Goal: Communication & Community: Ask a question

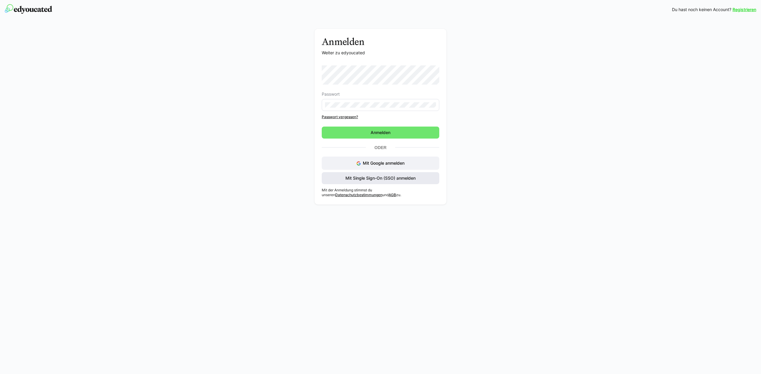
click at [382, 179] on span "Mit Single Sign-On (SSO) anmelden" at bounding box center [380, 178] width 72 height 6
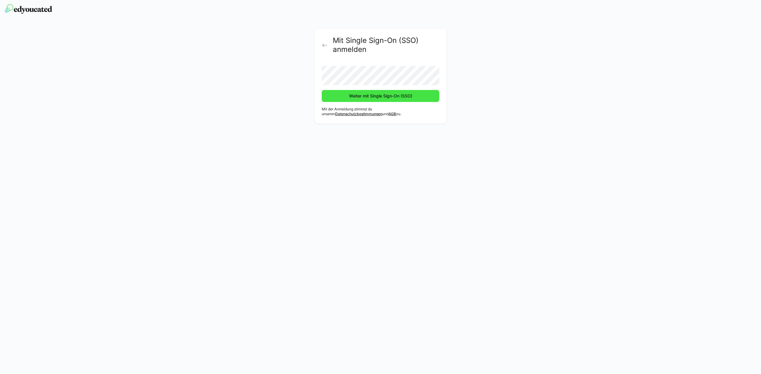
click at [359, 100] on span "Weiter mit Single Sign-On (SSO)" at bounding box center [380, 96] width 117 height 12
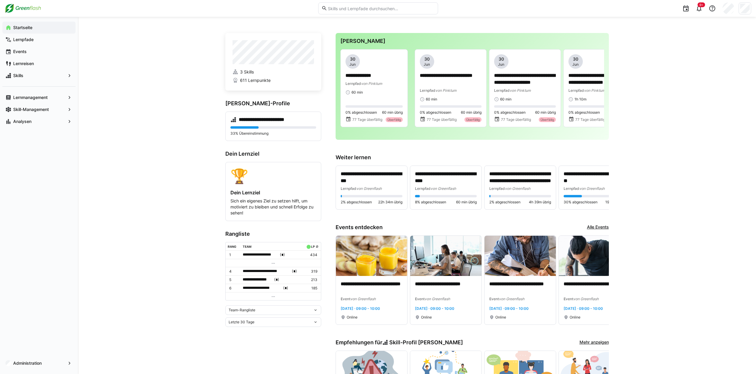
click at [144, 125] on div "**********" at bounding box center [417, 360] width 678 height 686
click at [0, 0] on app-navigation-label "Skill-Management" at bounding box center [0, 0] width 0 height 0
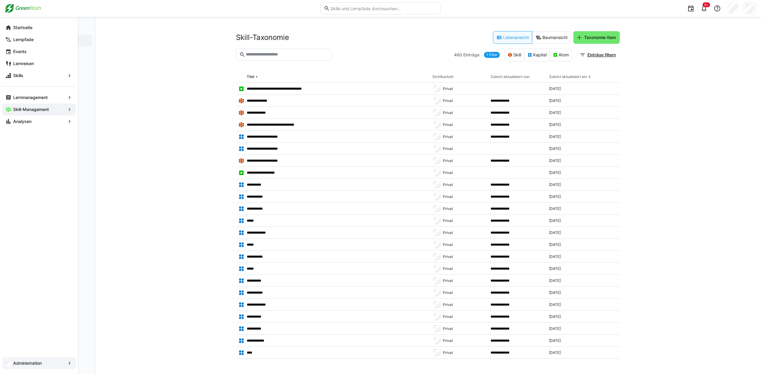
click at [40, 360] on span "Administration" at bounding box center [38, 363] width 53 height 6
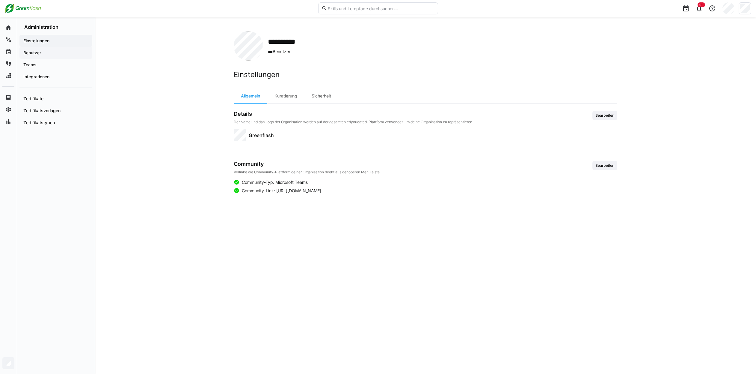
click at [45, 55] on span "Benutzer" at bounding box center [55, 53] width 67 height 6
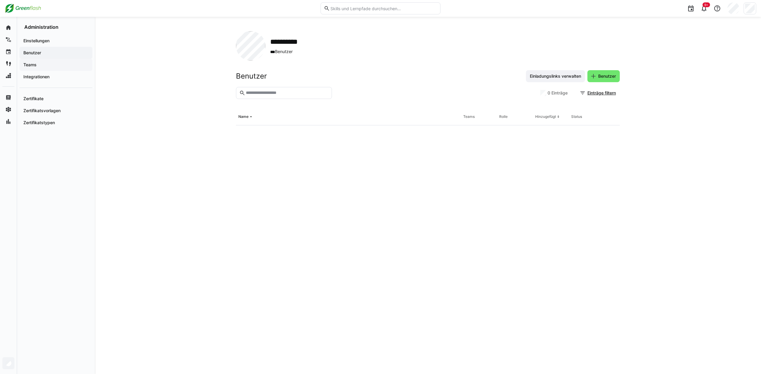
click at [39, 64] on span "Teams" at bounding box center [55, 65] width 67 height 6
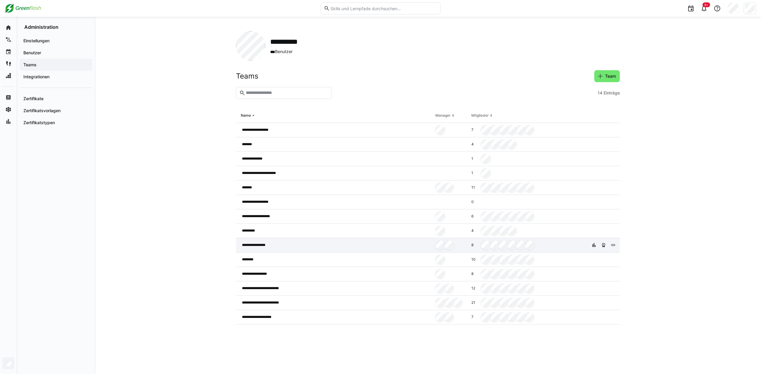
click at [288, 246] on div "**********" at bounding box center [334, 245] width 197 height 14
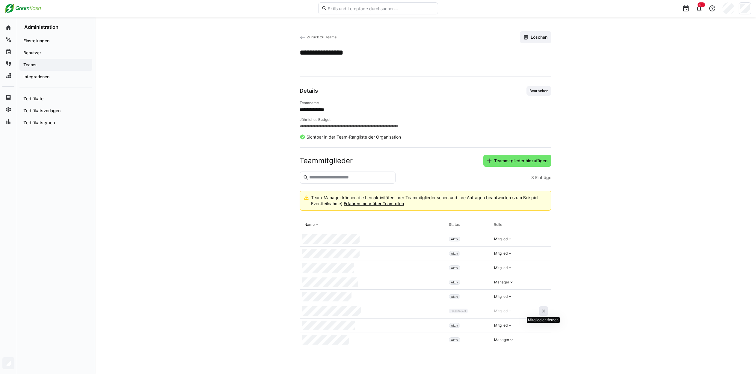
click at [544, 310] on eds-icon at bounding box center [543, 310] width 5 height 5
click at [525, 161] on span "Teammitglieder hinzufügen" at bounding box center [520, 161] width 55 height 6
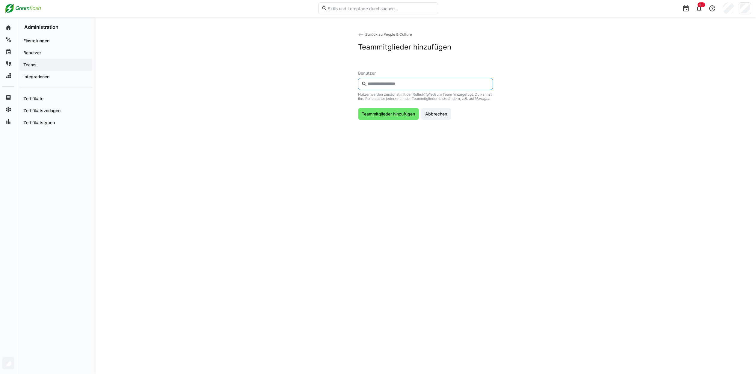
click at [384, 85] on input "text" at bounding box center [428, 83] width 122 height 5
type input "****"
click at [391, 131] on span "Teammitglieder hinzufügen" at bounding box center [388, 128] width 55 height 6
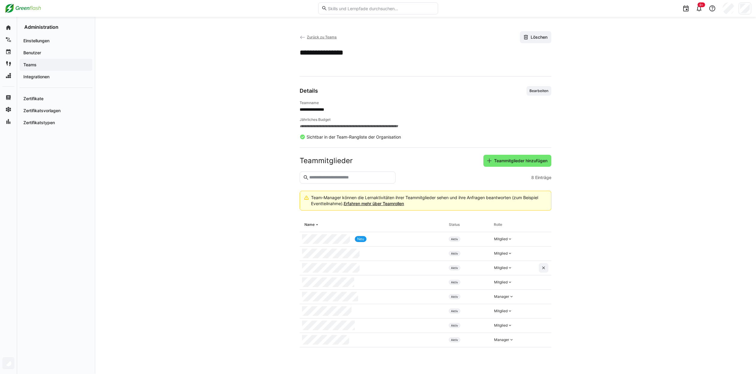
click at [311, 36] on span "Zurück zu Teams" at bounding box center [322, 37] width 30 height 4
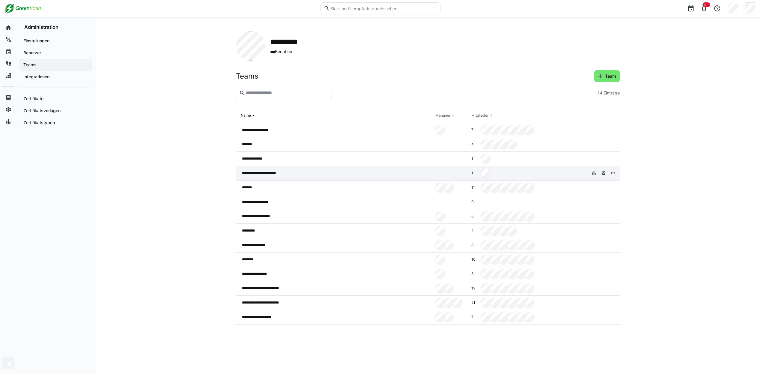
click at [305, 172] on div "**********" at bounding box center [334, 173] width 197 height 14
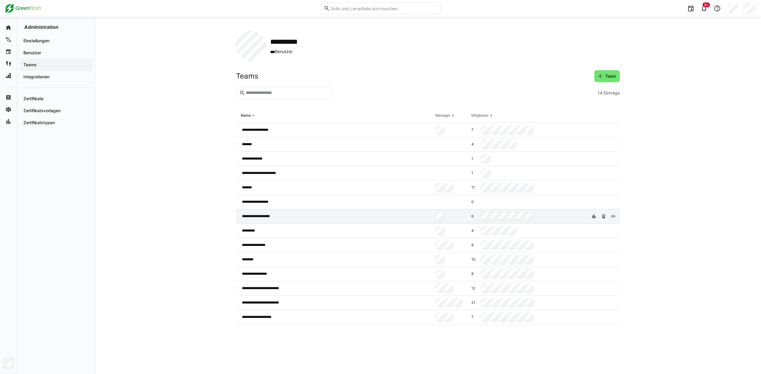
click at [285, 216] on div "**********" at bounding box center [334, 216] width 197 height 14
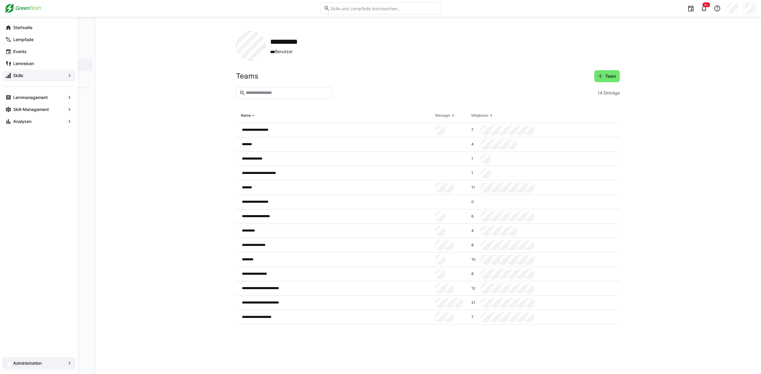
click at [47, 76] on span "Skills" at bounding box center [38, 76] width 53 height 6
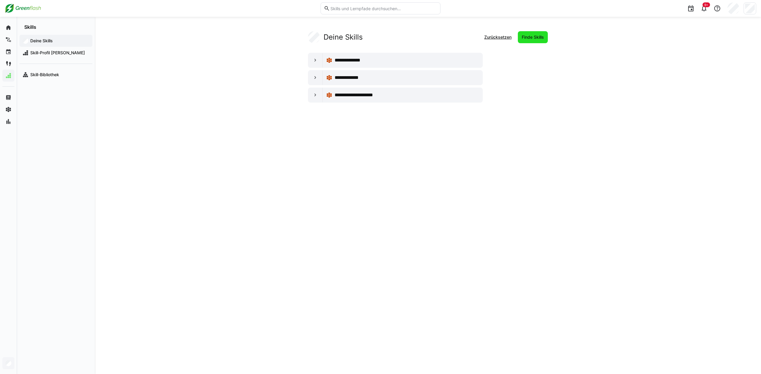
click at [546, 37] on span "Finde Skills" at bounding box center [533, 37] width 30 height 12
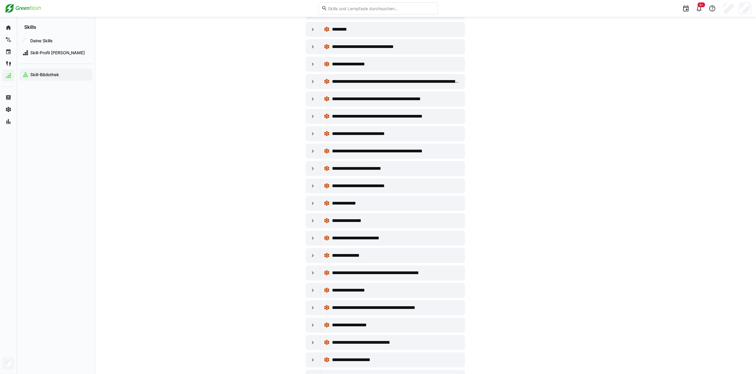
scroll to position [719, 0]
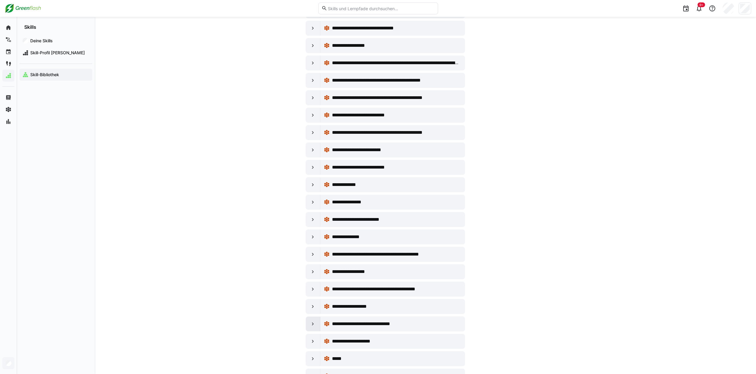
click at [313, 323] on eds-icon at bounding box center [313, 324] width 6 height 6
click at [312, 322] on eds-icon at bounding box center [313, 324] width 6 height 6
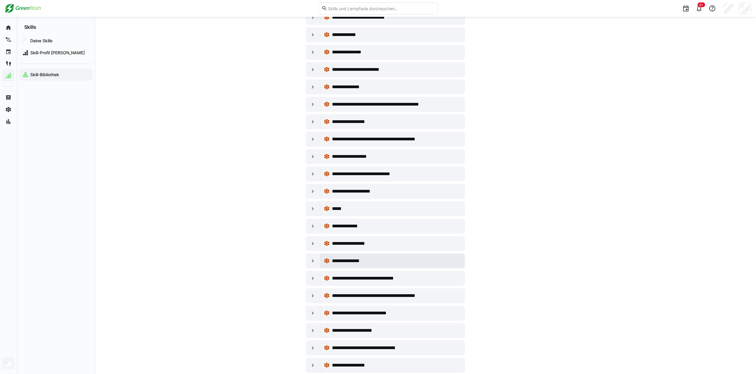
scroll to position [899, 0]
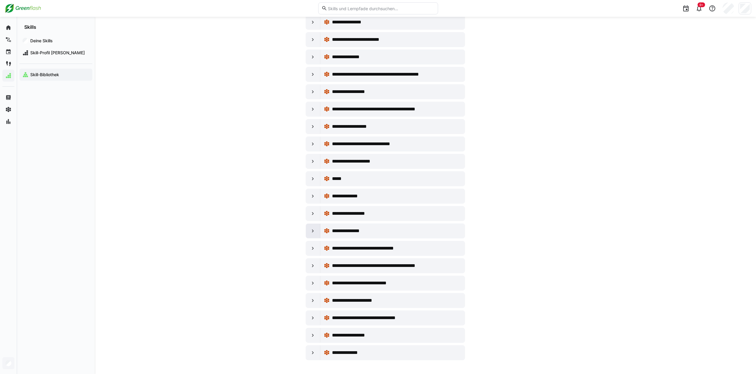
click at [313, 231] on eds-icon at bounding box center [313, 231] width 6 height 6
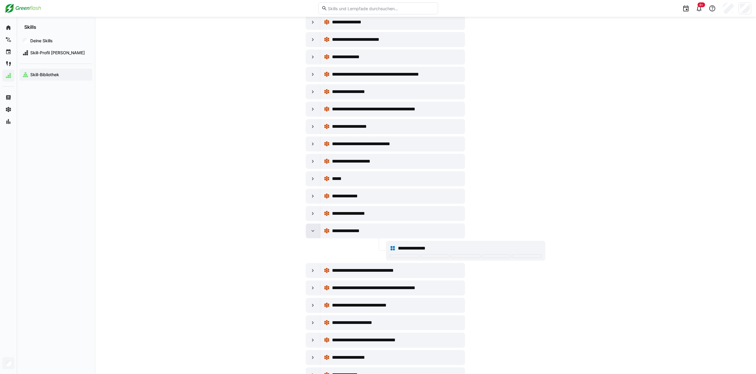
click at [313, 231] on eds-icon at bounding box center [313, 231] width 6 height 6
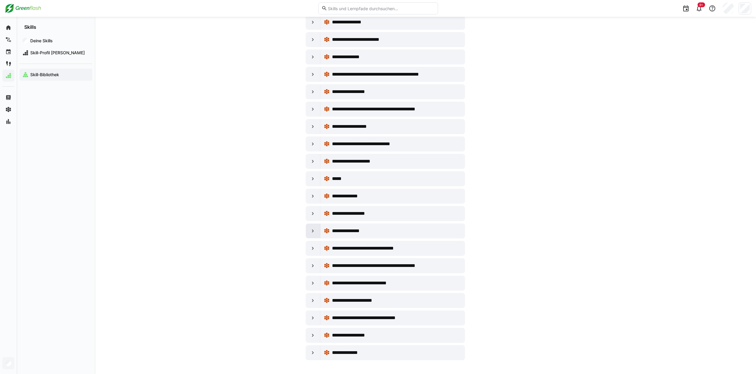
scroll to position [900, 0]
click at [312, 213] on eds-icon at bounding box center [313, 213] width 6 height 6
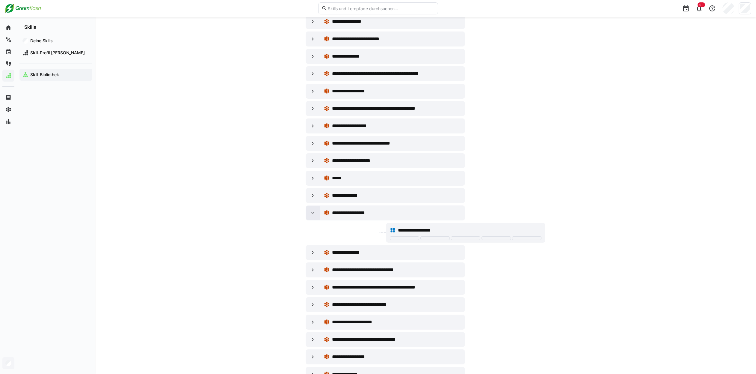
click at [312, 213] on eds-icon at bounding box center [313, 213] width 6 height 6
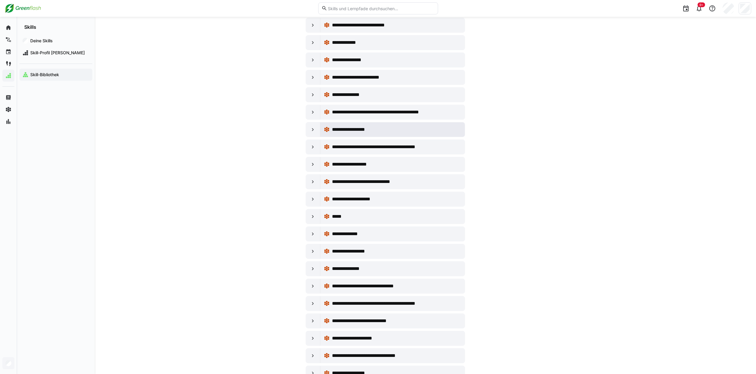
scroll to position [870, 0]
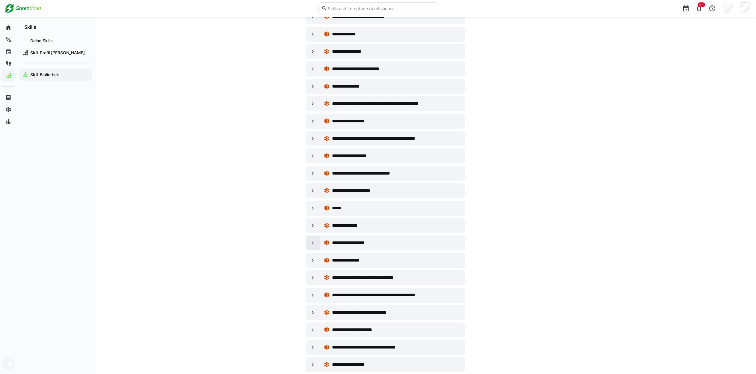
click at [311, 242] on eds-icon at bounding box center [313, 243] width 6 height 6
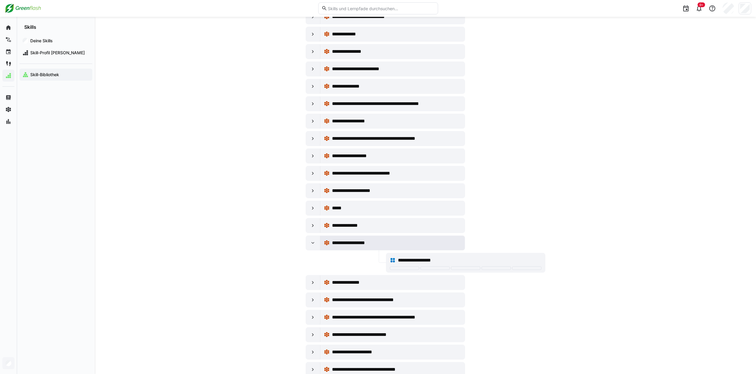
click at [349, 243] on span "**********" at bounding box center [353, 242] width 43 height 7
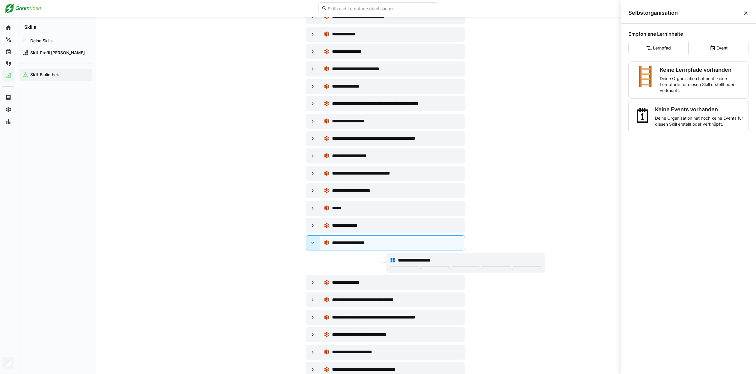
click at [315, 245] on eds-icon at bounding box center [313, 243] width 6 height 6
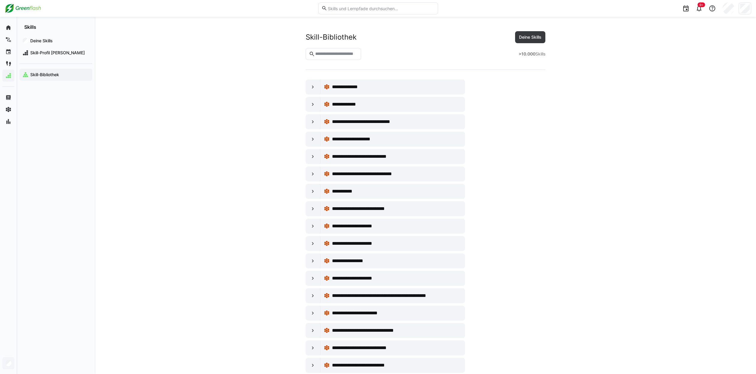
scroll to position [870, 0]
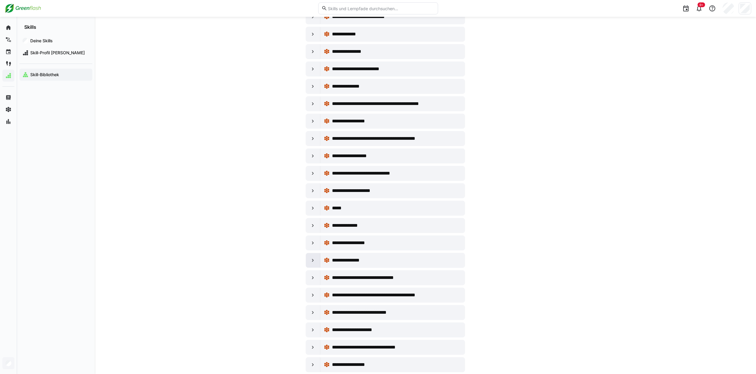
click at [314, 259] on eds-icon at bounding box center [313, 260] width 6 height 6
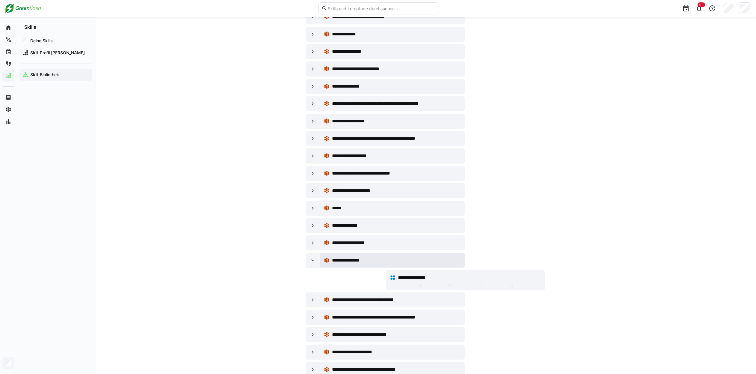
click at [338, 260] on span "**********" at bounding box center [349, 260] width 34 height 7
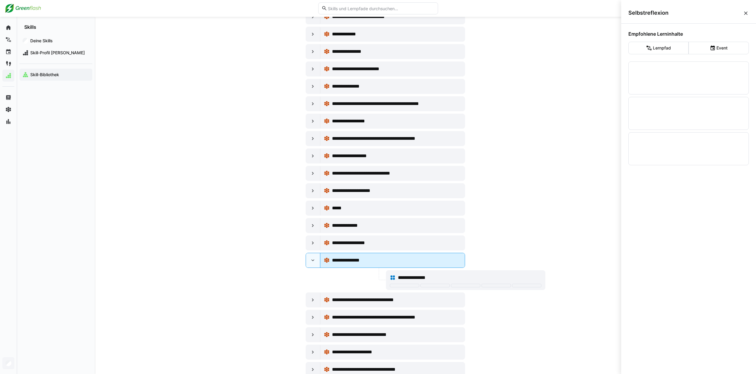
scroll to position [0, 0]
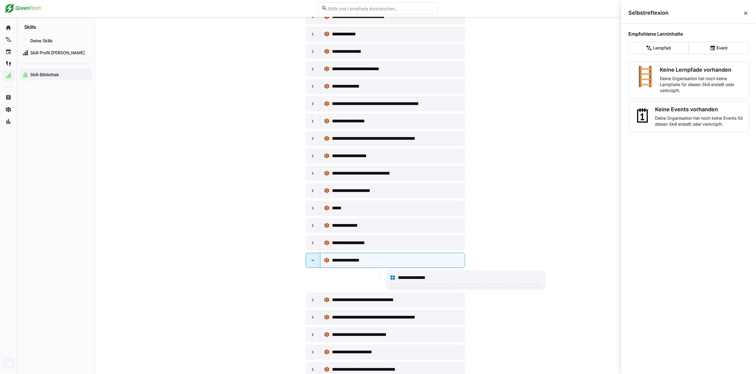
click at [314, 260] on eds-icon at bounding box center [313, 260] width 6 height 6
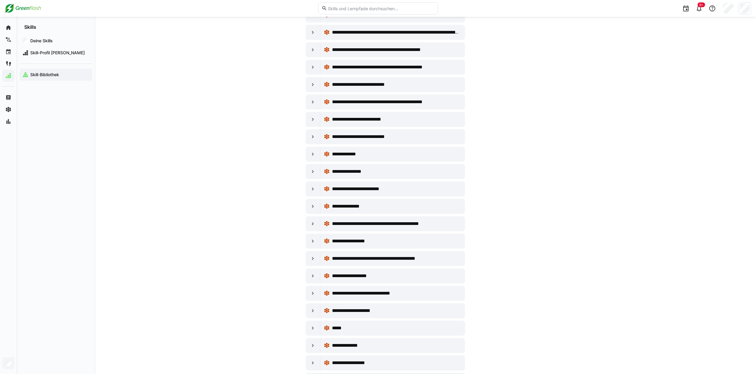
scroll to position [720, 0]
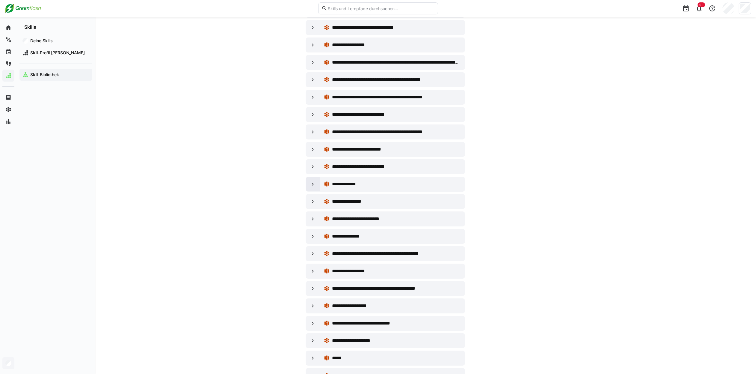
click at [314, 187] on eds-icon at bounding box center [313, 184] width 6 height 6
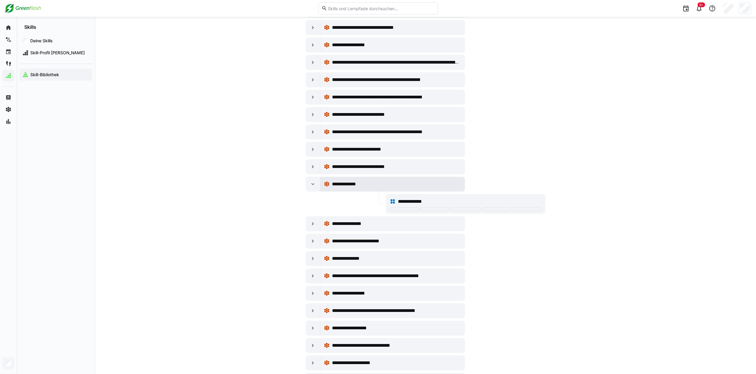
click at [339, 184] on span "**********" at bounding box center [349, 183] width 35 height 7
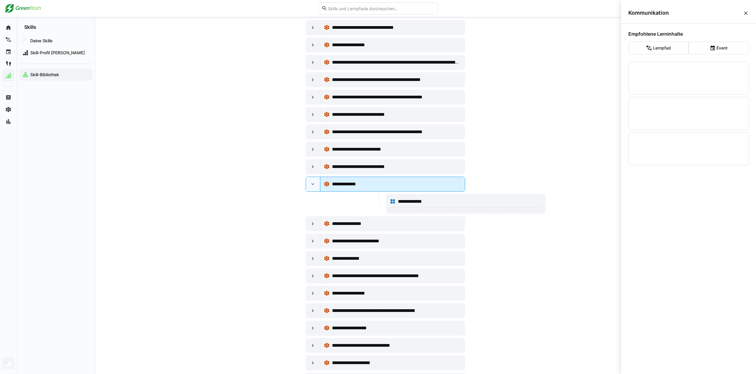
scroll to position [0, 0]
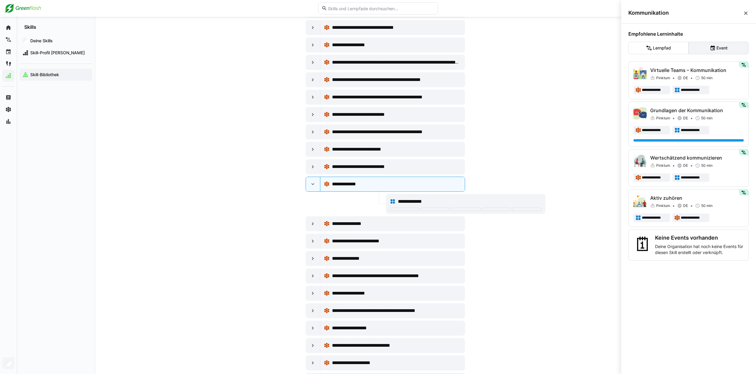
click at [705, 51] on eds-button-option "Event" at bounding box center [719, 48] width 60 height 13
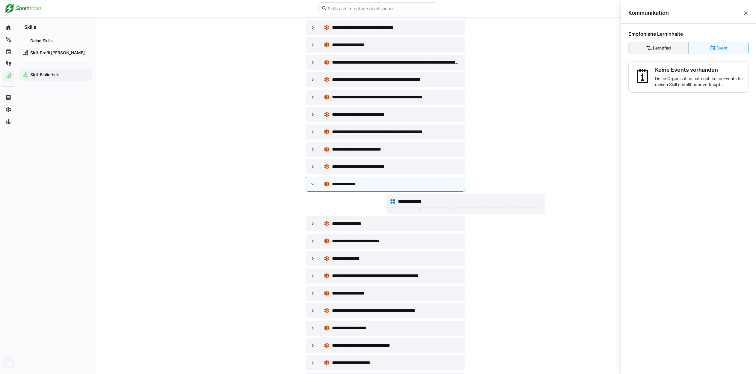
click at [671, 50] on eds-button-option "Lernpfad" at bounding box center [658, 48] width 60 height 13
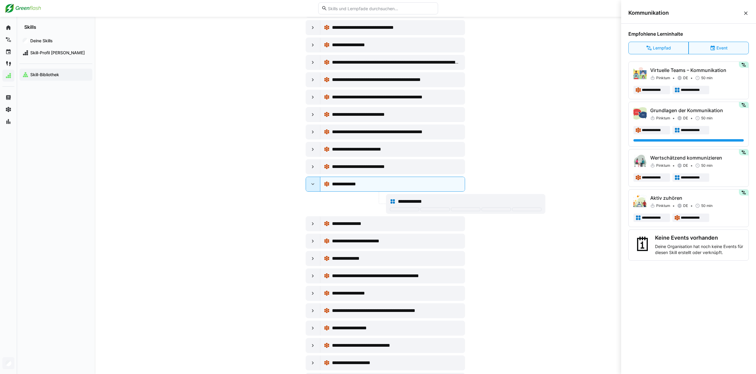
click at [313, 184] on eds-icon at bounding box center [313, 184] width 6 height 6
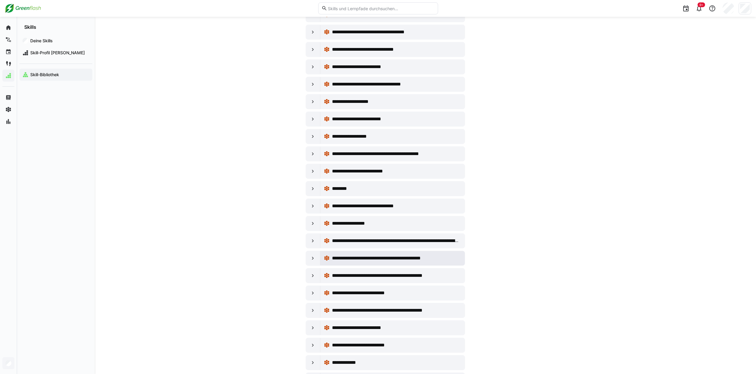
scroll to position [540, 0]
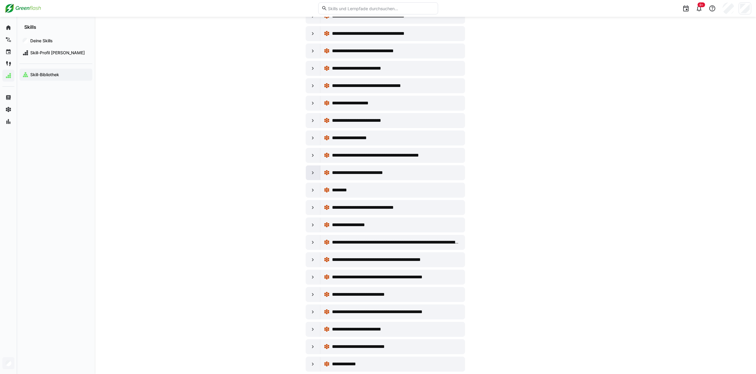
click at [312, 172] on eds-icon at bounding box center [313, 173] width 6 height 6
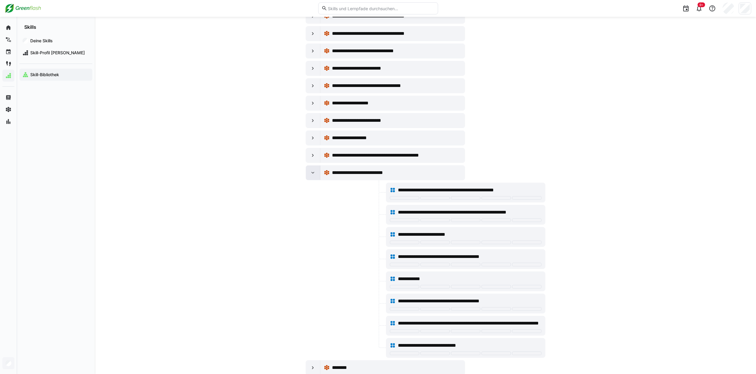
click at [312, 172] on eds-icon at bounding box center [313, 173] width 6 height 6
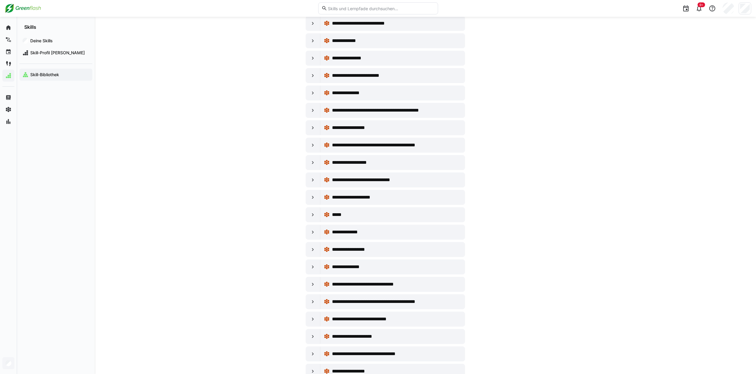
scroll to position [900, 0]
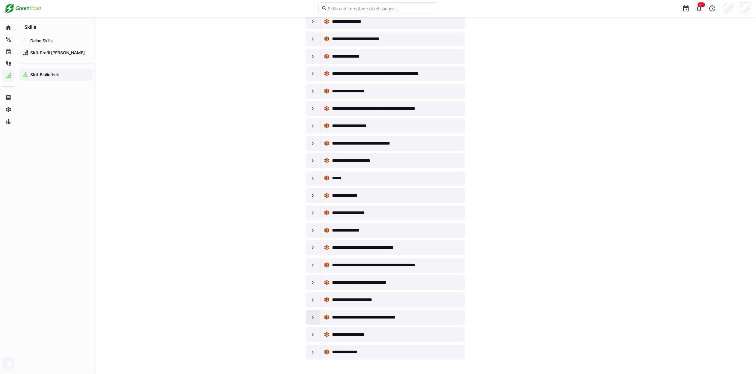
click at [313, 317] on eds-icon at bounding box center [313, 317] width 6 height 6
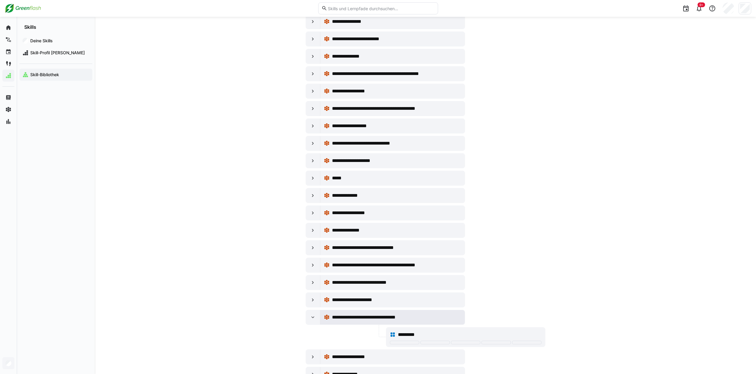
click at [342, 317] on span "**********" at bounding box center [372, 316] width 81 height 7
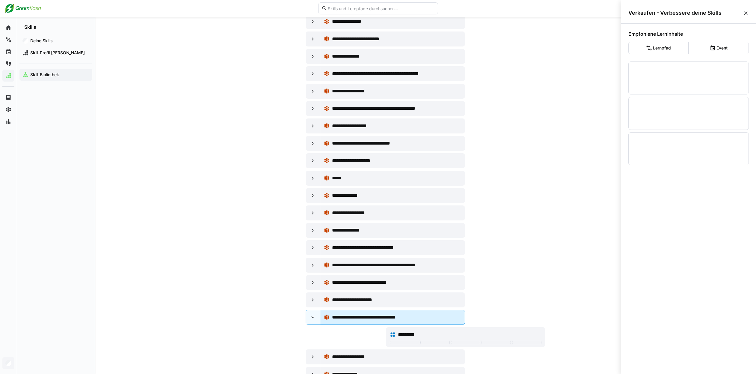
scroll to position [0, 0]
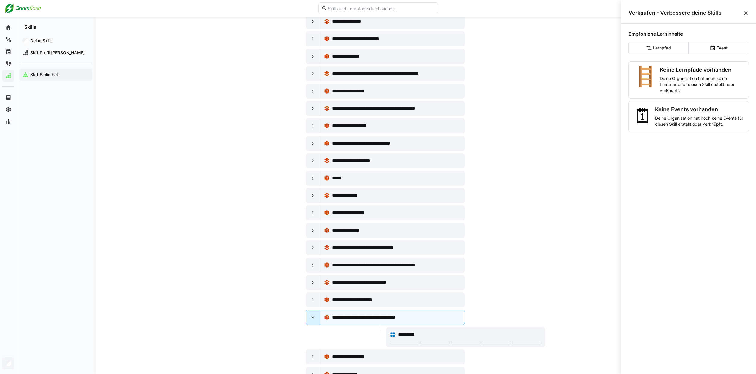
click at [315, 316] on eds-icon at bounding box center [313, 317] width 6 height 6
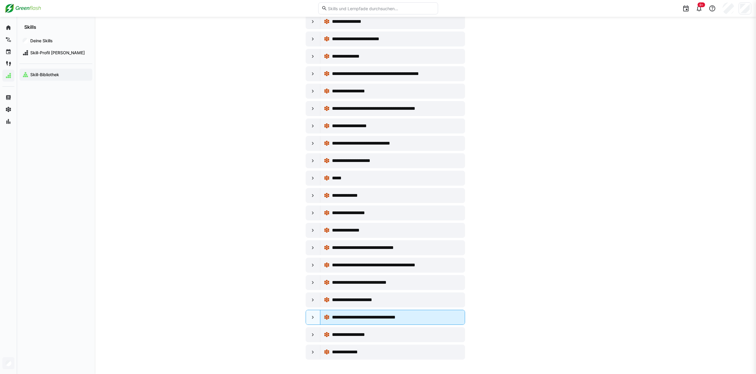
scroll to position [900, 0]
click at [348, 334] on span "**********" at bounding box center [355, 334] width 46 height 7
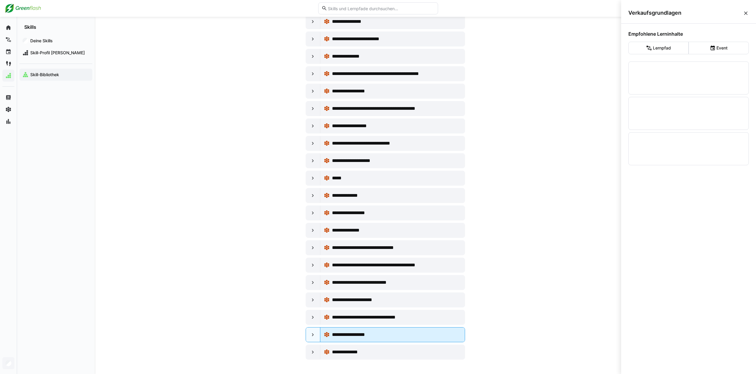
scroll to position [0, 0]
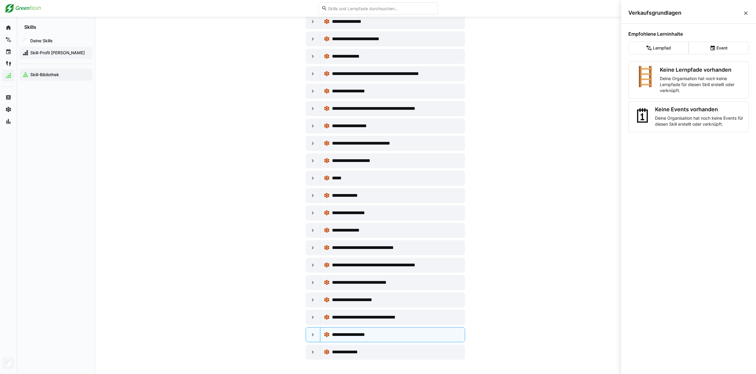
click at [52, 51] on span "Skill-Profil Andrea Urban" at bounding box center [59, 53] width 60 height 6
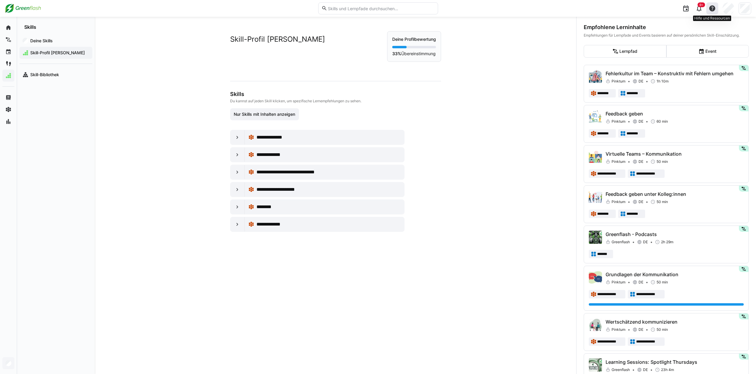
click at [713, 10] on eds-icon at bounding box center [712, 8] width 7 height 7
click at [740, 10] on div at bounding box center [745, 8] width 13 height 12
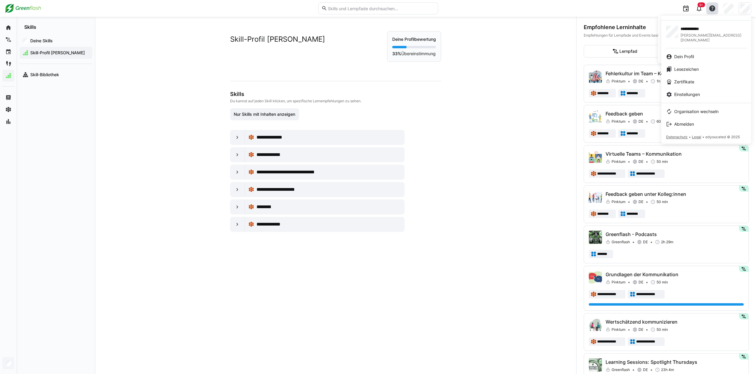
click at [685, 7] on div at bounding box center [378, 187] width 756 height 374
click at [685, 91] on span "Einstellungen" at bounding box center [687, 94] width 26 height 6
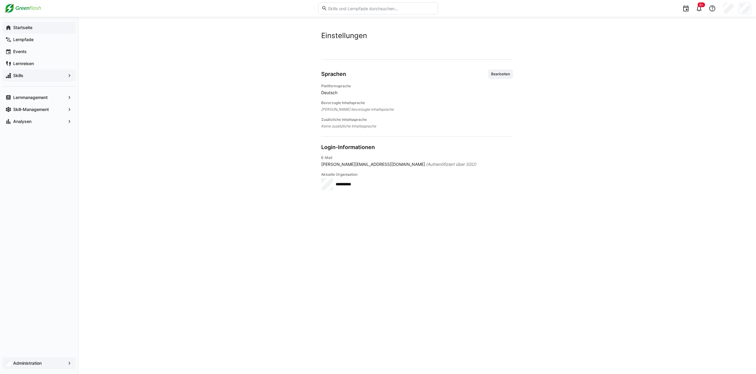
click at [34, 26] on span "Startseite" at bounding box center [42, 28] width 60 height 6
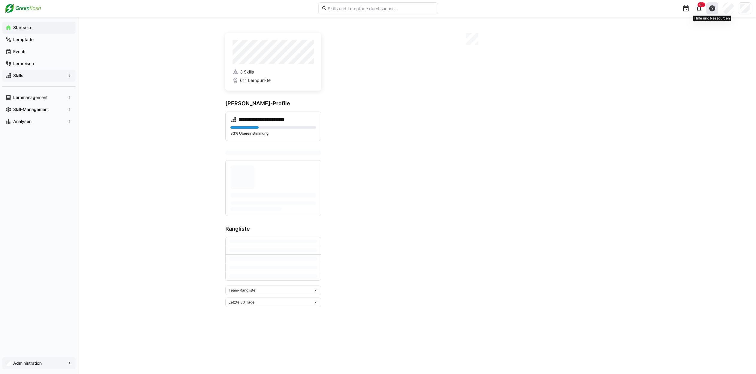
click at [716, 9] on div at bounding box center [712, 8] width 12 height 12
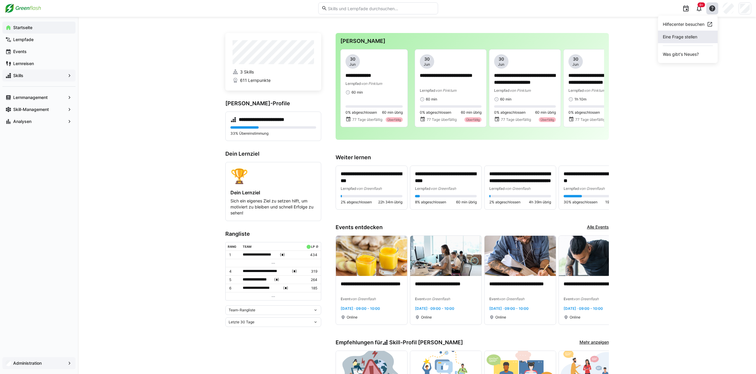
click at [683, 40] on span "Eine Frage stellen" at bounding box center [688, 37] width 60 height 13
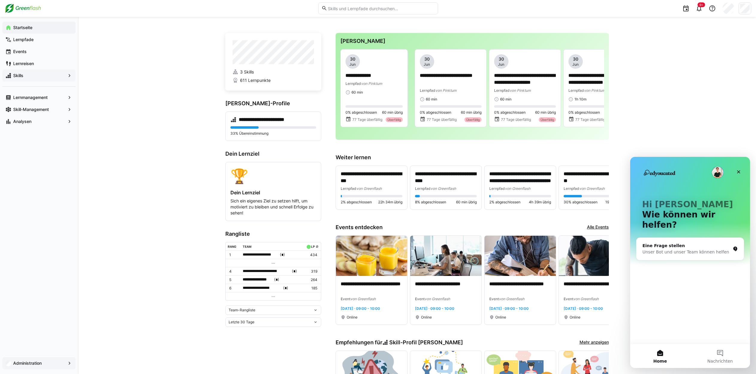
click at [664, 242] on div "Eine Frage stellen" at bounding box center [687, 245] width 88 height 6
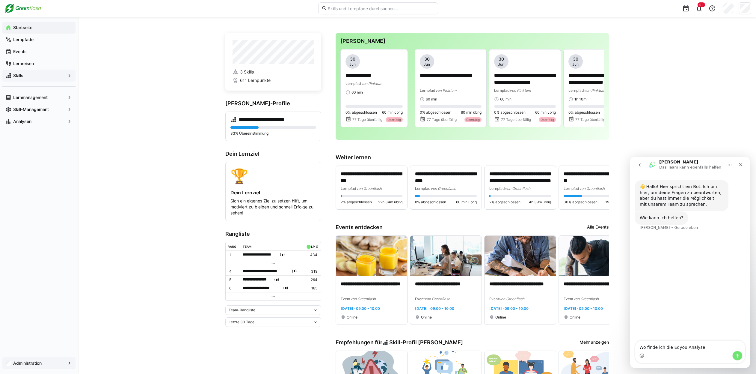
type textarea "Wo finde ich die Edyou Analyse?"
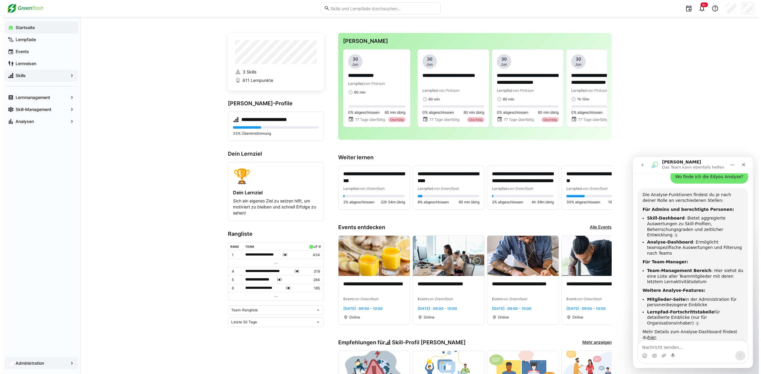
scroll to position [70, 0]
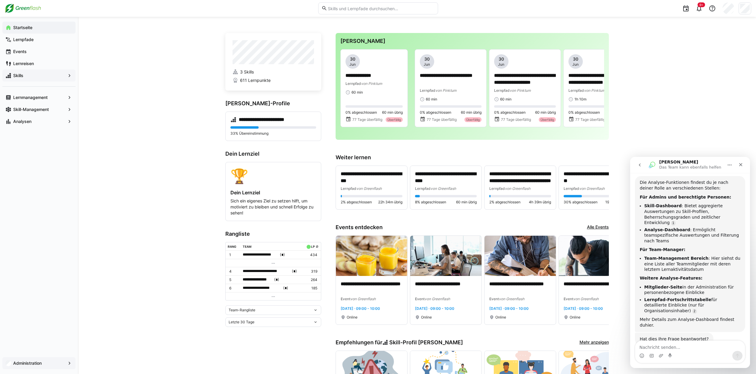
click at [653, 322] on link "hier" at bounding box center [649, 324] width 8 height 5
click at [0, 0] on app-navigation-label "Administration" at bounding box center [0, 0] width 0 height 0
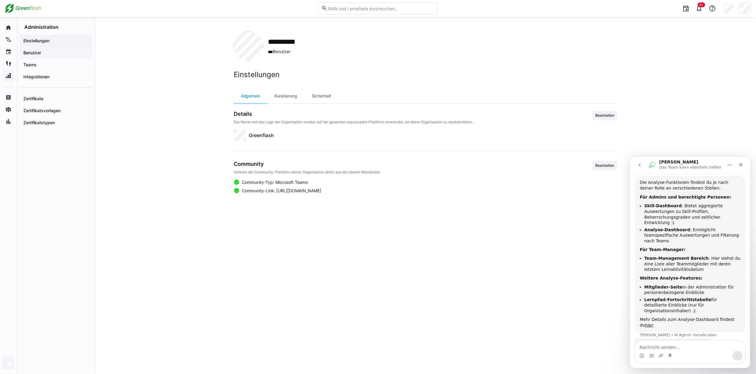
click at [0, 0] on app-navigation-label "Benutzer" at bounding box center [0, 0] width 0 height 0
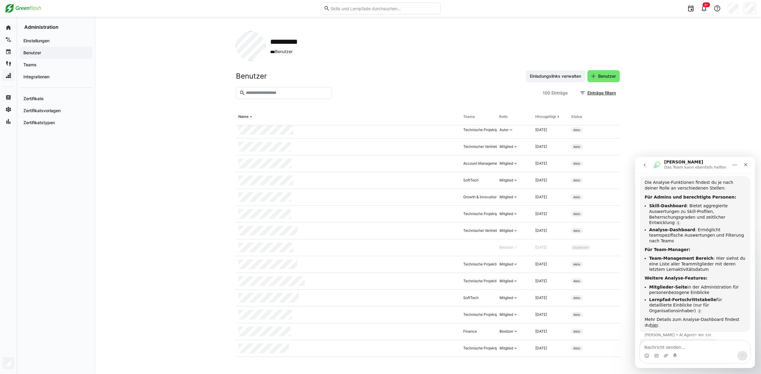
scroll to position [1049, 0]
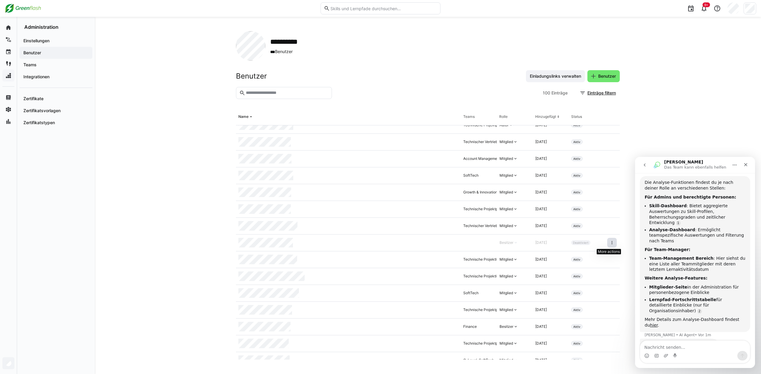
click at [609, 242] on eds-icon at bounding box center [611, 242] width 5 height 5
click at [580, 270] on div "Benutzer aus Organisation entfernen" at bounding box center [578, 268] width 62 height 5
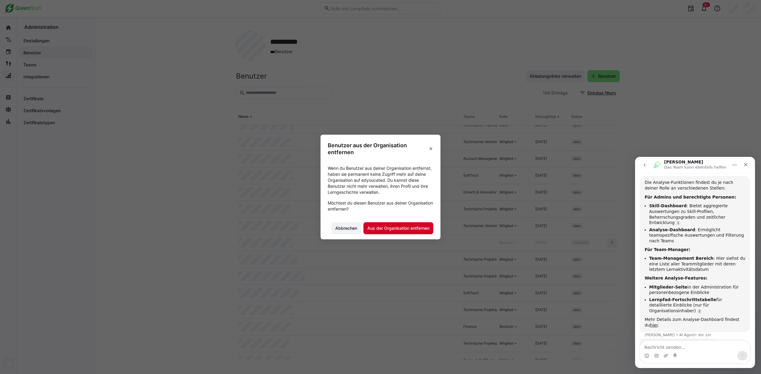
click at [414, 228] on span "Aus der Organisation entfernen" at bounding box center [398, 228] width 64 height 6
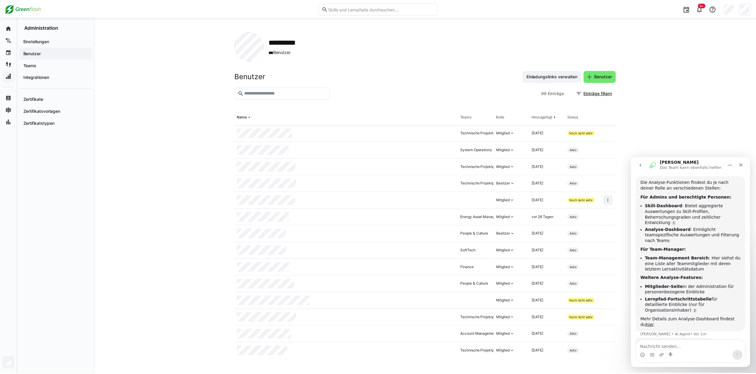
scroll to position [1427, 0]
click at [0, 0] on app-navigation-label "Teams" at bounding box center [0, 0] width 0 height 0
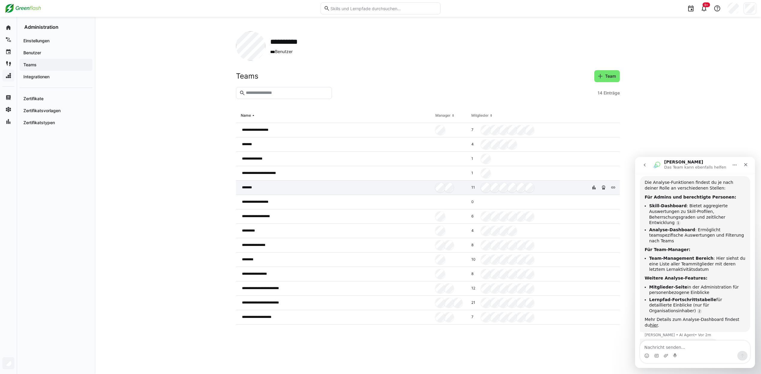
click at [257, 189] on div "*******" at bounding box center [334, 187] width 197 height 14
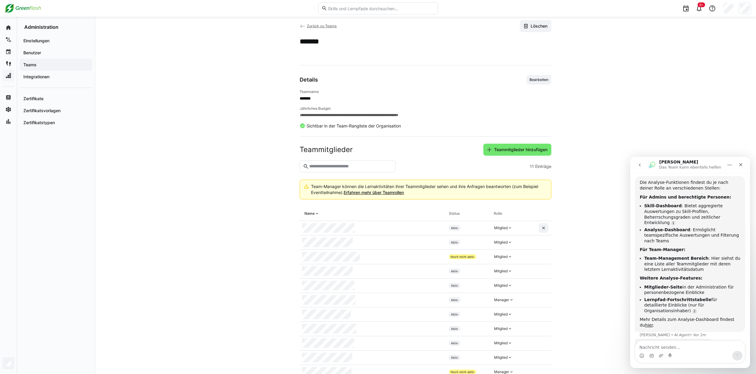
scroll to position [31, 0]
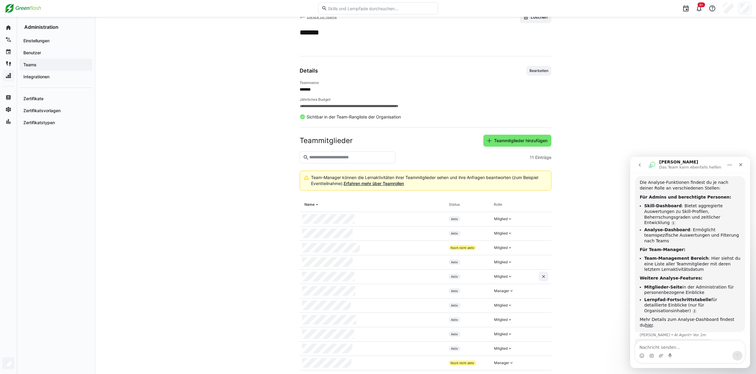
scroll to position [31, 0]
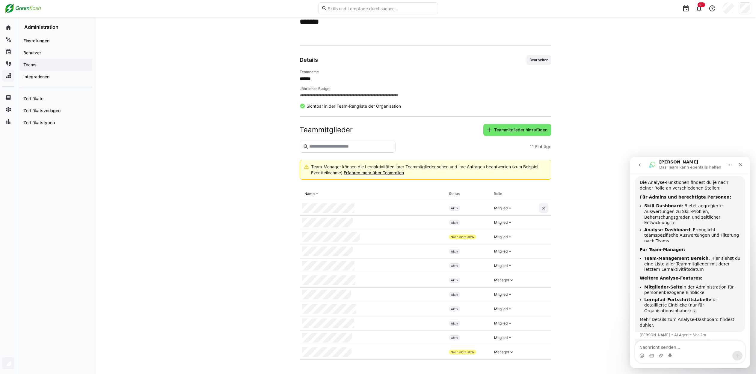
click at [500, 127] on span "Teammitglieder hinzufügen" at bounding box center [520, 130] width 55 height 6
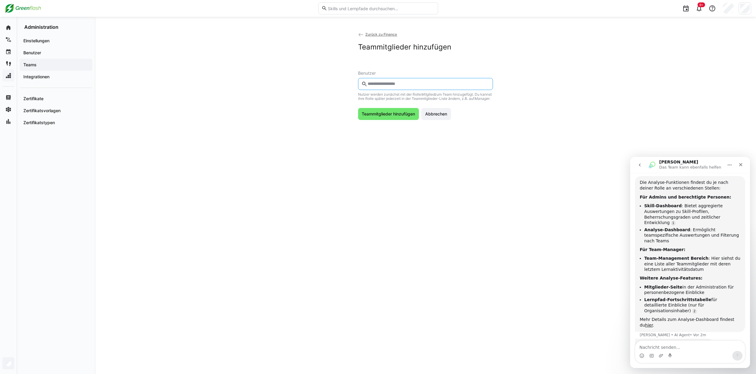
click at [406, 83] on input "text" at bounding box center [428, 83] width 122 height 5
type input "*****"
click at [415, 102] on div at bounding box center [425, 102] width 125 height 10
click at [394, 131] on span "Teammitglieder hinzufügen" at bounding box center [388, 128] width 55 height 6
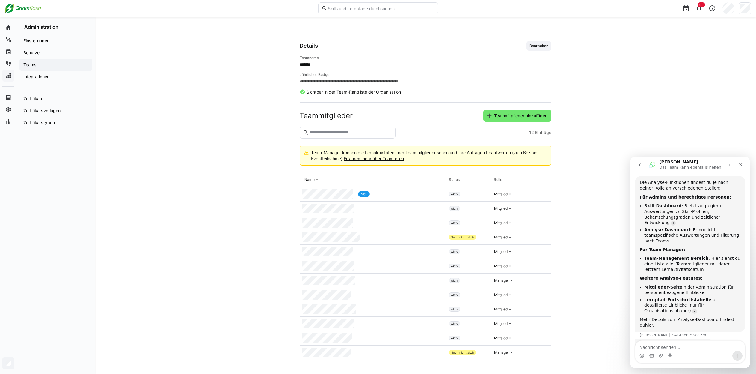
scroll to position [45, 0]
click at [544, 196] on eds-icon at bounding box center [543, 193] width 5 height 5
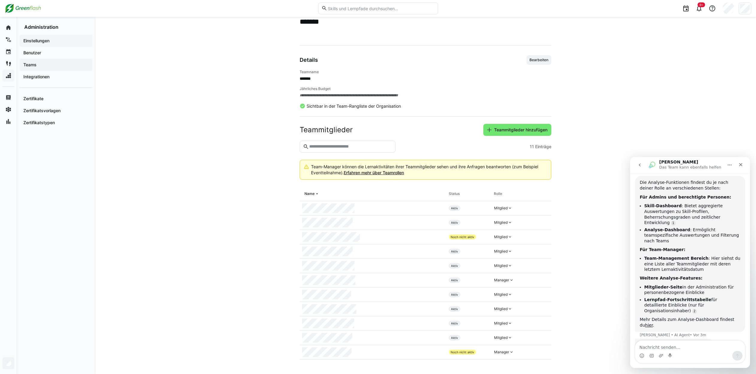
click at [0, 0] on app-navigation-label "Einstellungen" at bounding box center [0, 0] width 0 height 0
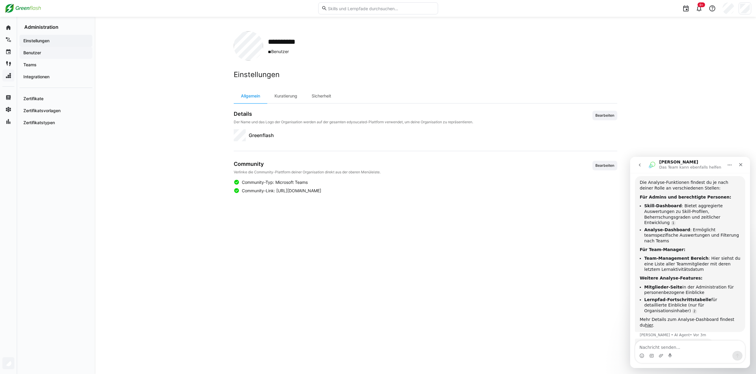
click at [0, 0] on app-navigation-label "Benutzer" at bounding box center [0, 0] width 0 height 0
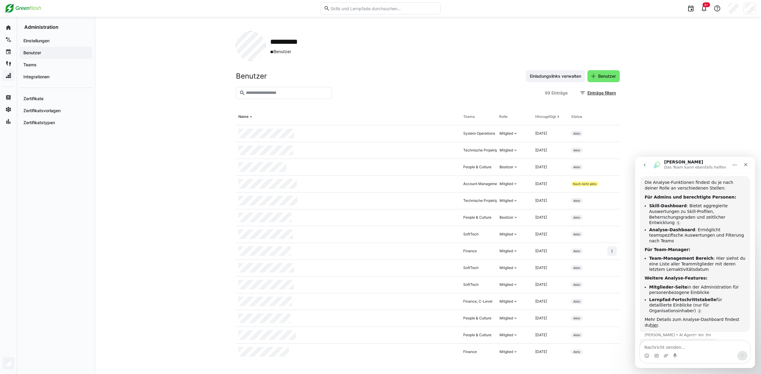
scroll to position [60, 0]
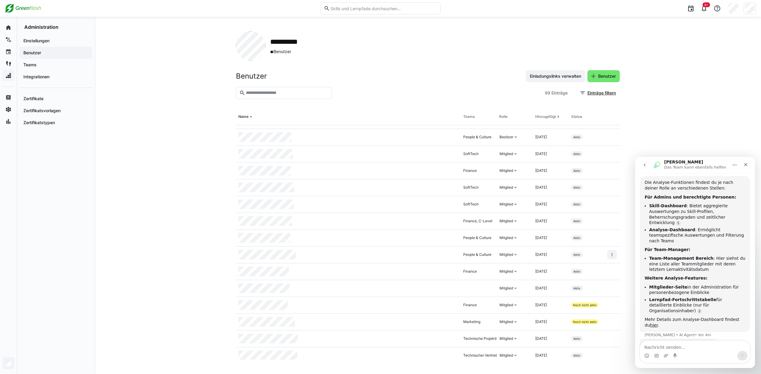
scroll to position [90, 0]
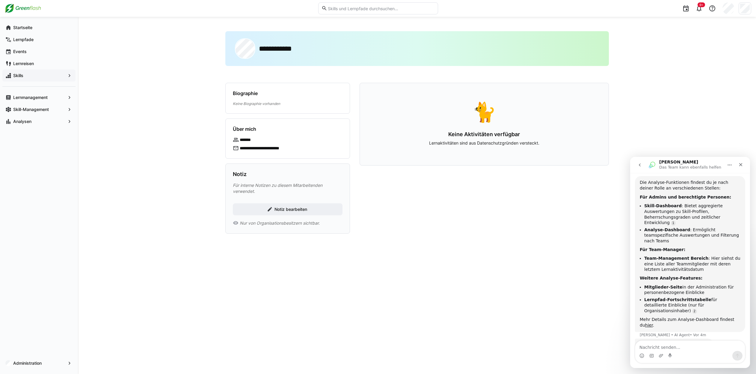
click at [164, 122] on div "**********" at bounding box center [417, 195] width 678 height 357
click at [0, 0] on app-navigation-label "Skill-Management" at bounding box center [0, 0] width 0 height 0
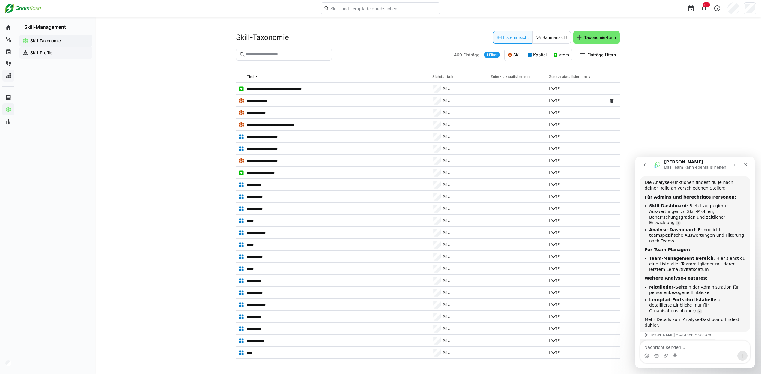
click at [50, 55] on span "Skill-Profile" at bounding box center [59, 53] width 60 height 6
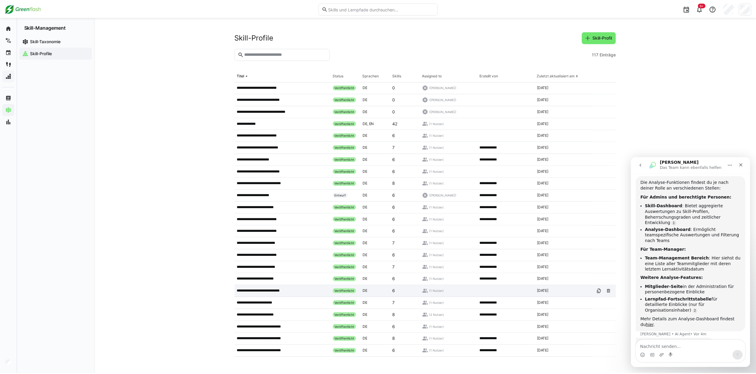
scroll to position [90, 0]
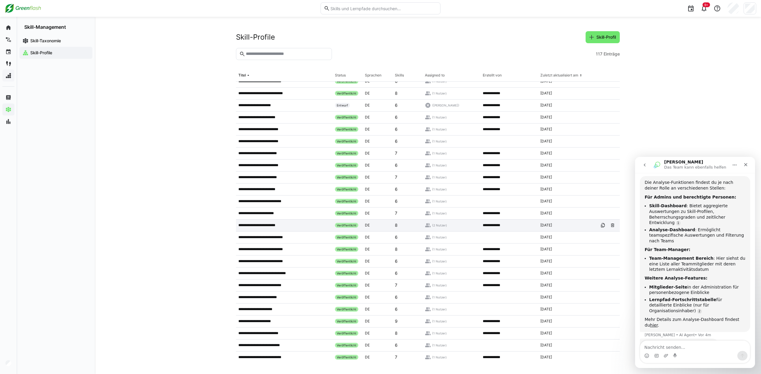
click at [269, 225] on p "**********" at bounding box center [257, 225] width 38 height 5
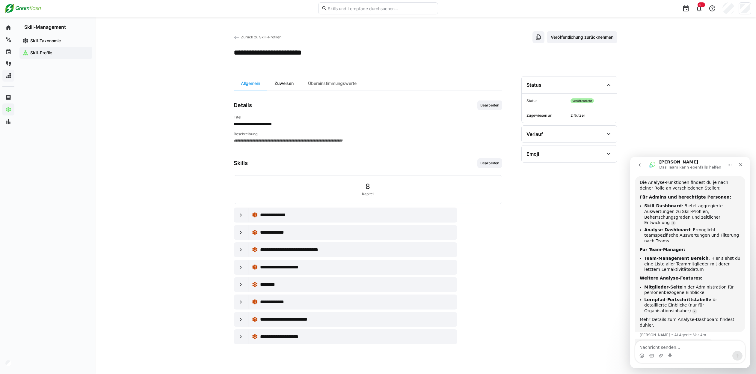
click at [284, 83] on div "Zuweisen" at bounding box center [284, 83] width 34 height 14
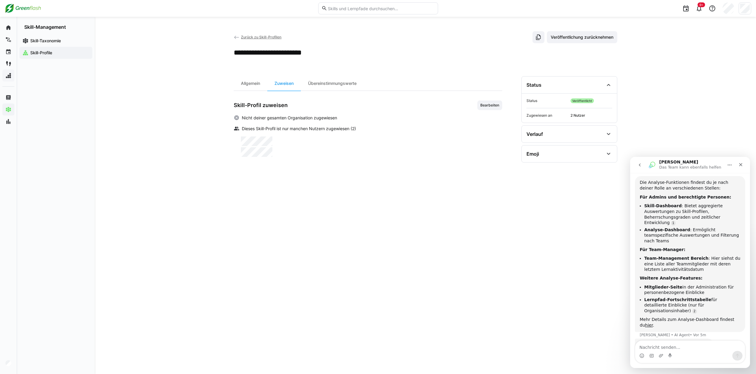
click at [310, 140] on app-user-badge at bounding box center [371, 141] width 261 height 10
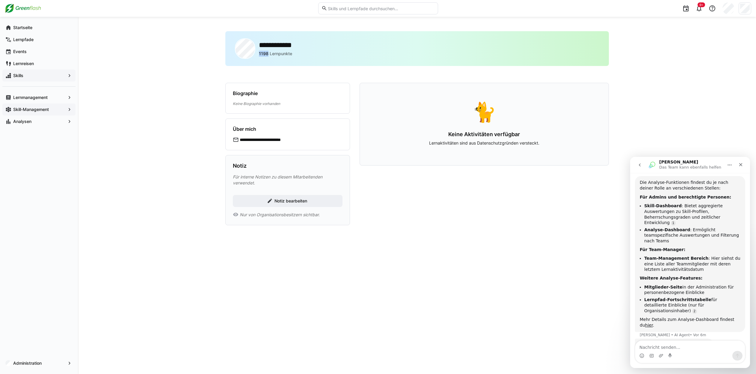
drag, startPoint x: 268, startPoint y: 53, endPoint x: 258, endPoint y: 54, distance: 9.9
click at [258, 54] on div "**********" at bounding box center [266, 48] width 63 height 20
click at [212, 182] on div "**********" at bounding box center [417, 195] width 678 height 357
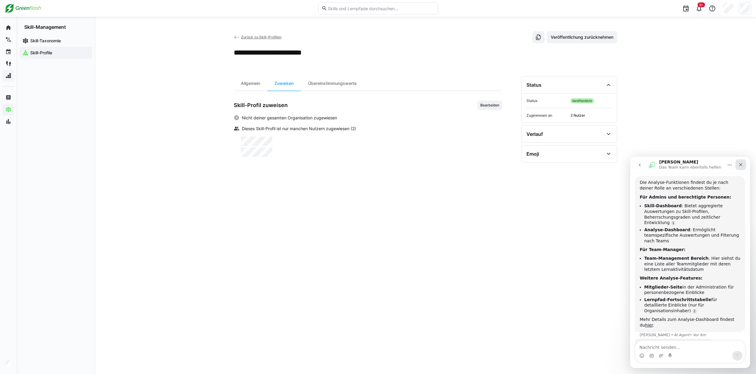
click at [744, 165] on div "Schließen" at bounding box center [740, 164] width 11 height 11
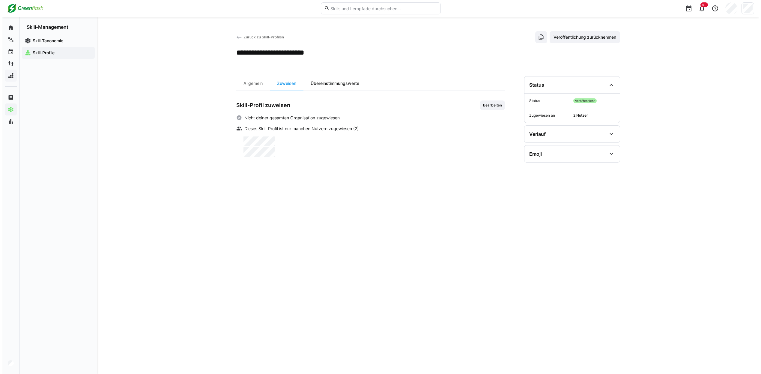
scroll to position [78, 0]
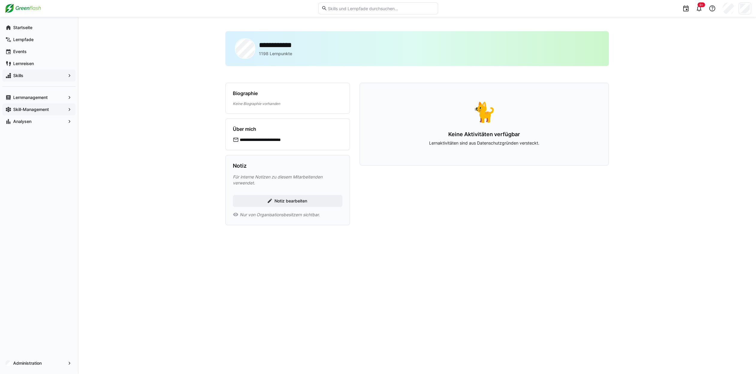
click at [270, 54] on p "1198 Lernpunkte" at bounding box center [275, 54] width 33 height 6
click at [278, 42] on h2 "**********" at bounding box center [278, 44] width 39 height 9
click at [0, 0] on app-navigation-label "Lernmanagement" at bounding box center [0, 0] width 0 height 0
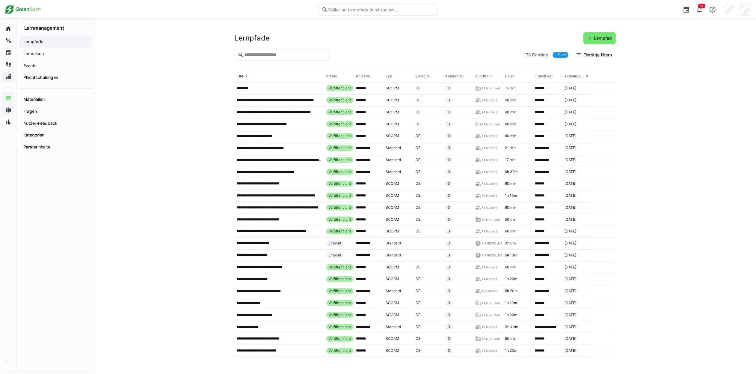
scroll to position [1583, 0]
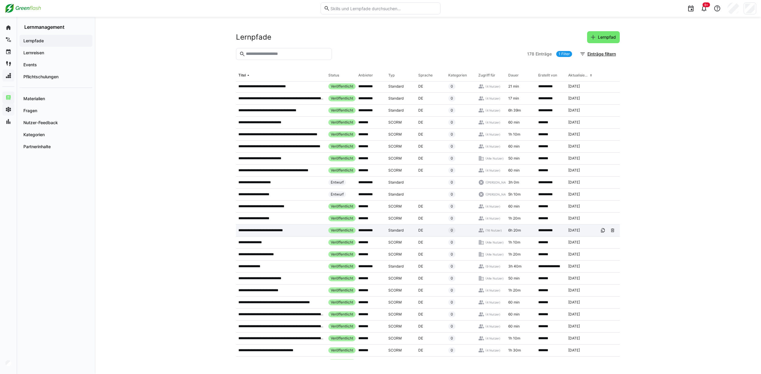
click at [270, 230] on p "**********" at bounding box center [267, 230] width 58 height 5
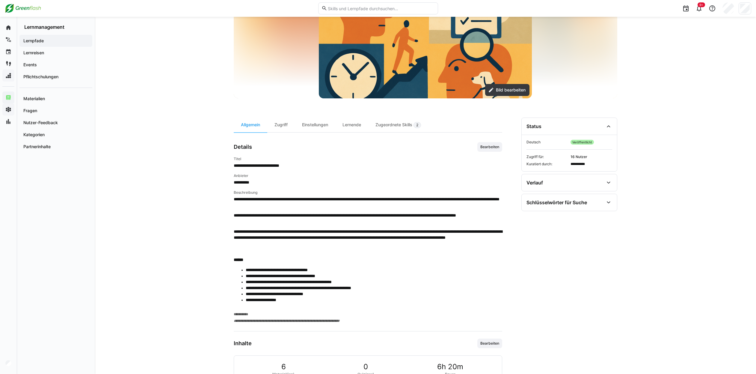
scroll to position [83, 0]
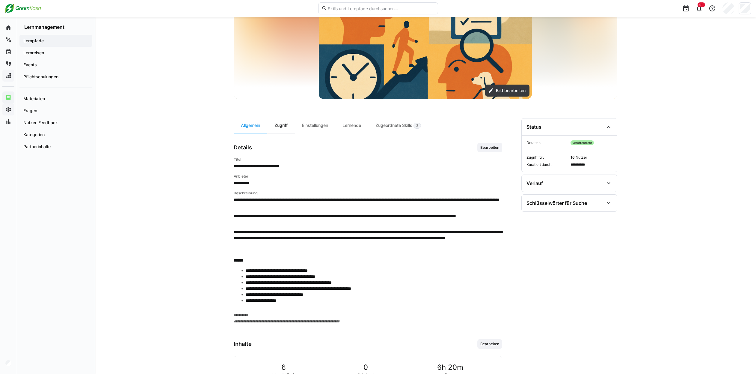
click at [286, 123] on div "Zugriff" at bounding box center [281, 125] width 28 height 15
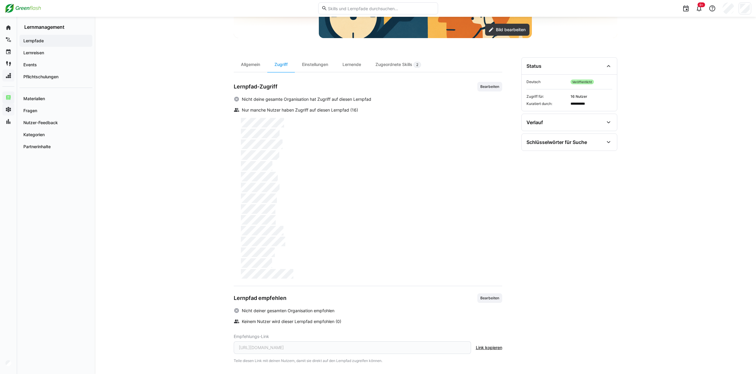
scroll to position [147, 0]
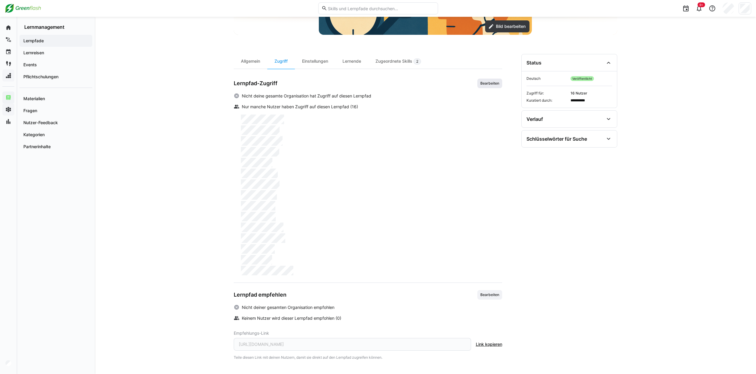
click at [488, 81] on span "Bearbeiten" at bounding box center [490, 83] width 20 height 5
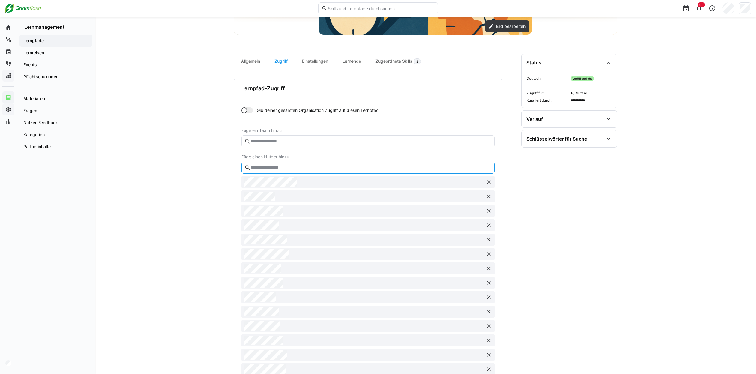
click at [266, 168] on input "text" at bounding box center [370, 167] width 241 height 5
type input "******"
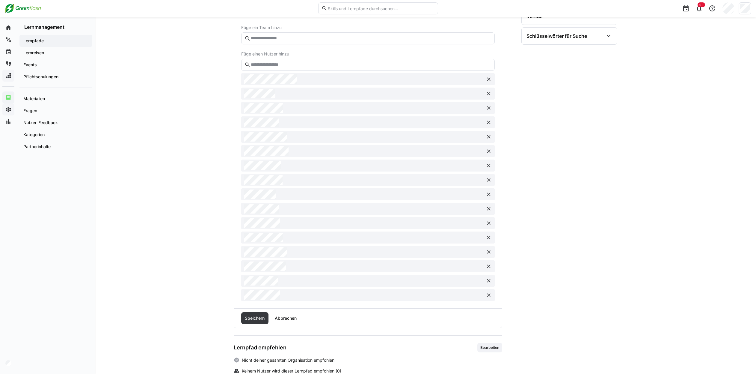
scroll to position [267, 0]
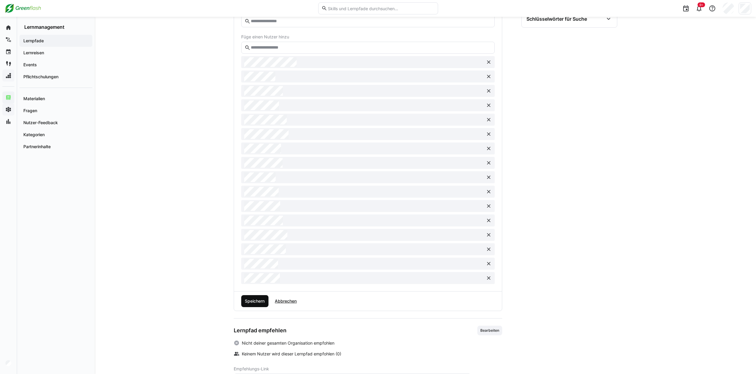
click at [255, 298] on span "Speichern" at bounding box center [255, 301] width 22 height 6
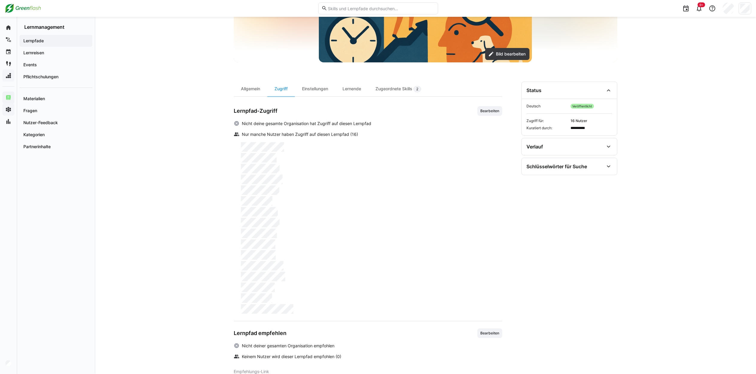
scroll to position [38, 0]
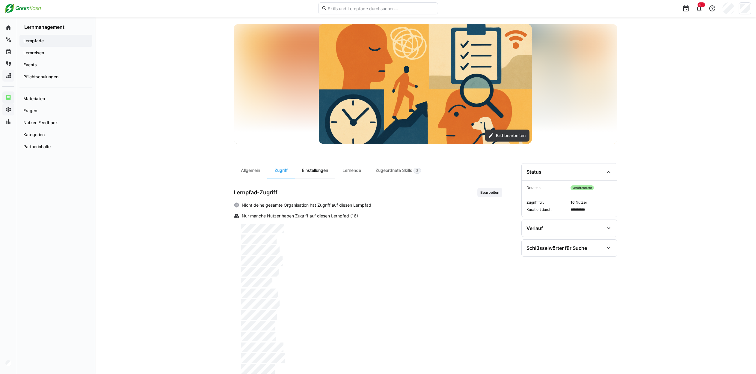
click at [322, 173] on div "Einstellungen" at bounding box center [315, 170] width 40 height 15
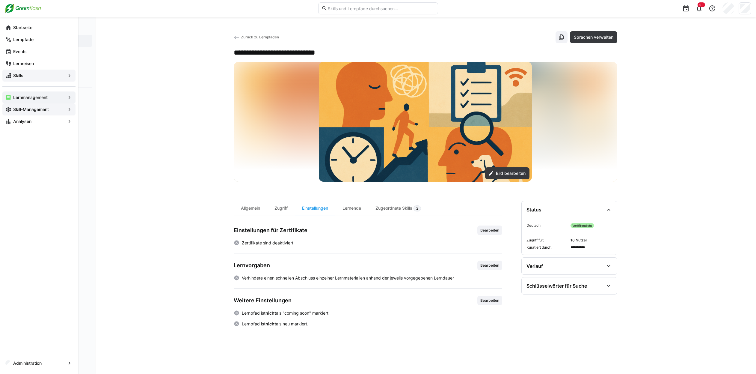
click at [7, 30] on eds-icon at bounding box center [8, 28] width 6 height 6
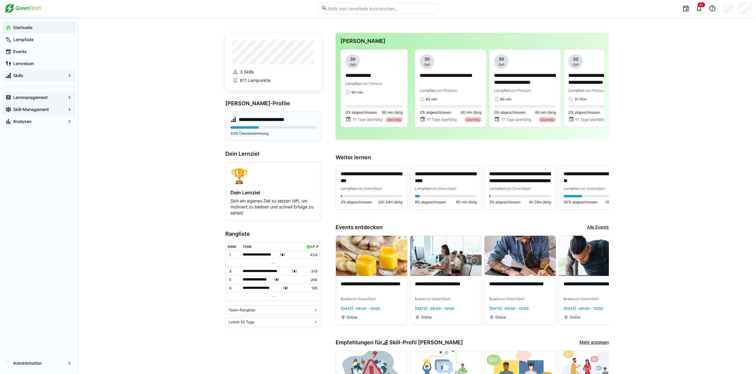
click at [268, 136] on div "**********" at bounding box center [273, 125] width 96 height 29
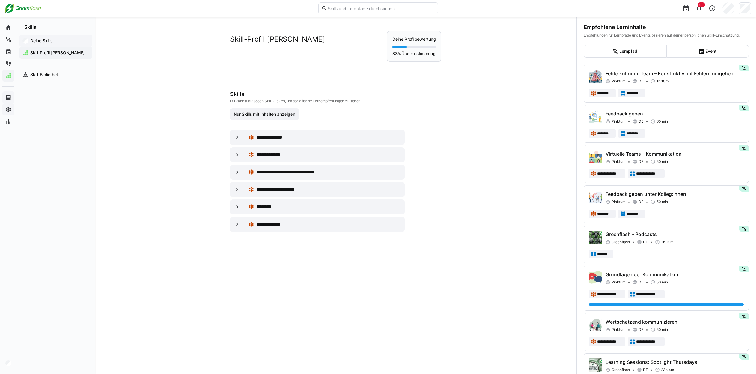
click at [46, 43] on span "Deine Skills" at bounding box center [59, 41] width 60 height 6
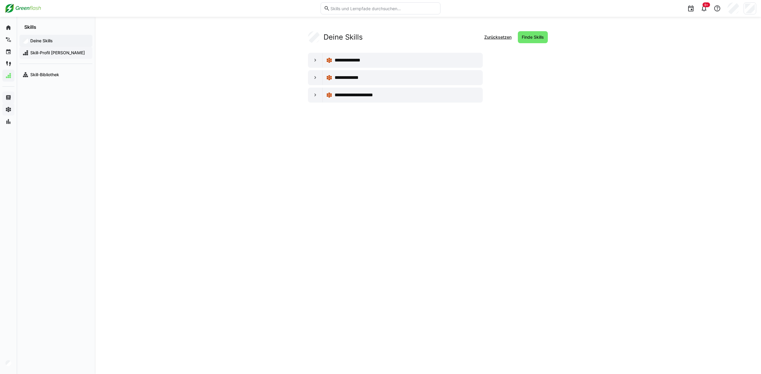
click at [38, 55] on span "Skill-Profil Andrea Urban" at bounding box center [59, 53] width 60 height 6
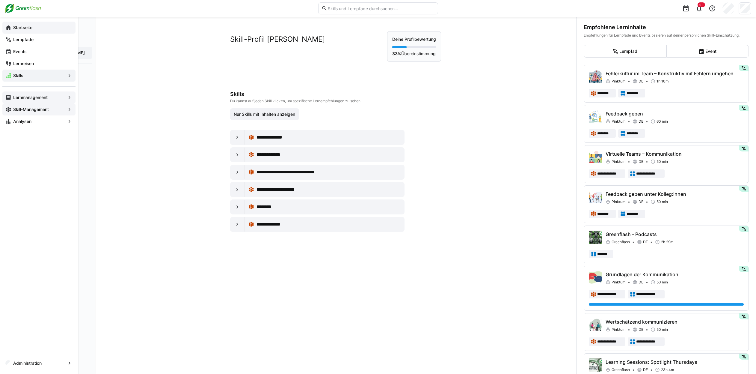
click at [11, 28] on eds-icon at bounding box center [8, 28] width 6 height 6
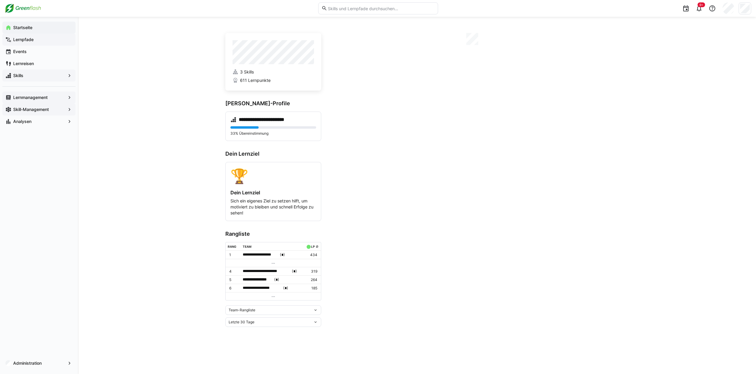
click at [0, 0] on app-navigation-label "Lernpfade" at bounding box center [0, 0] width 0 height 0
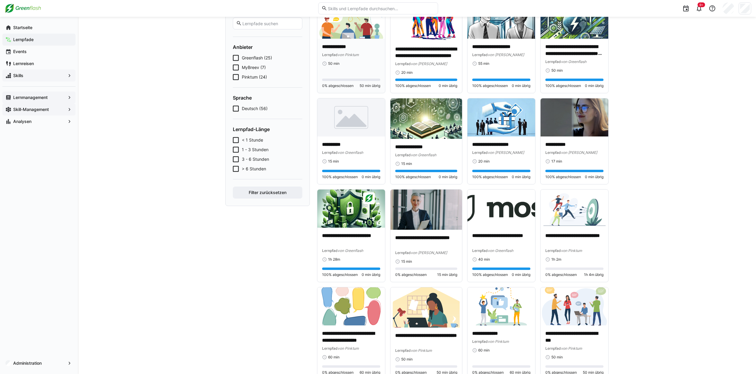
scroll to position [30, 0]
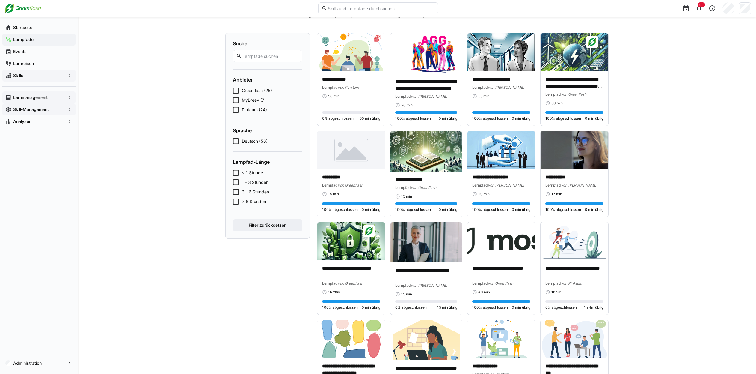
click at [358, 7] on input "text" at bounding box center [380, 8] width 107 height 5
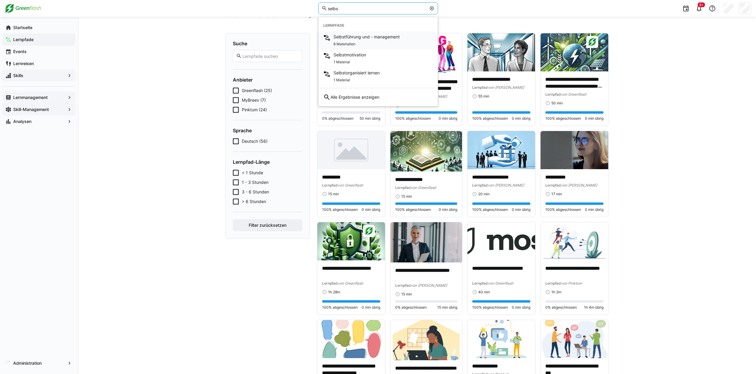
type input "selbs"
click at [360, 38] on span "Selbstführung und - management" at bounding box center [367, 37] width 66 height 6
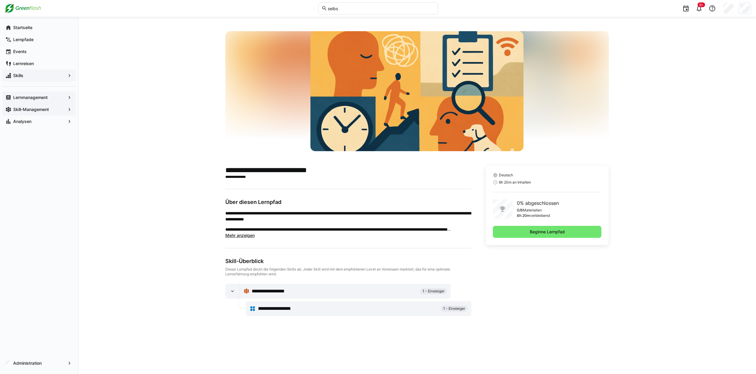
click at [0, 0] on app-navigation-label "Skill-Management" at bounding box center [0, 0] width 0 height 0
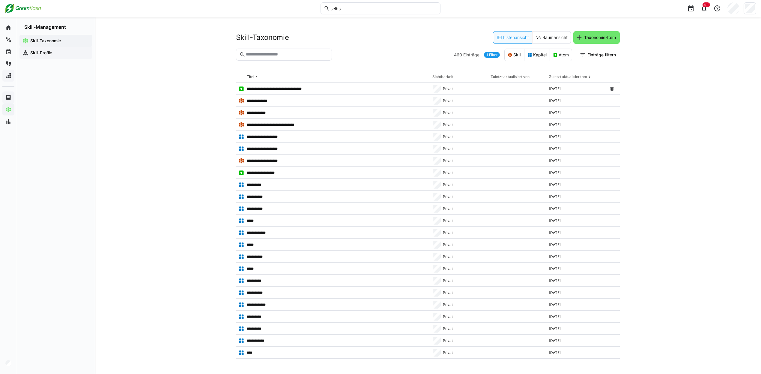
click at [0, 0] on app-navigation-label "Skill-Profile" at bounding box center [0, 0] width 0 height 0
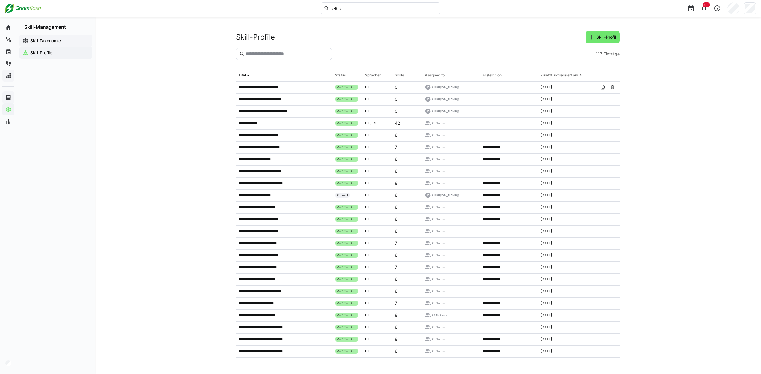
click at [0, 0] on app-navigation-label "Skill-Taxonomie" at bounding box center [0, 0] width 0 height 0
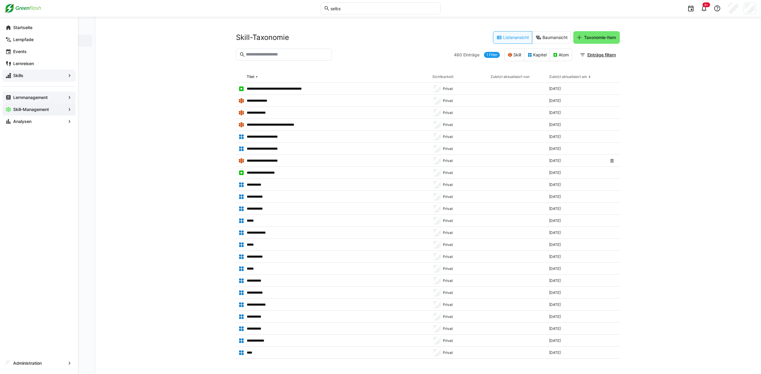
click at [0, 0] on app-navigation-label "Skill-Management" at bounding box center [0, 0] width 0 height 0
click at [0, 0] on app-navigation-label "Startseite" at bounding box center [0, 0] width 0 height 0
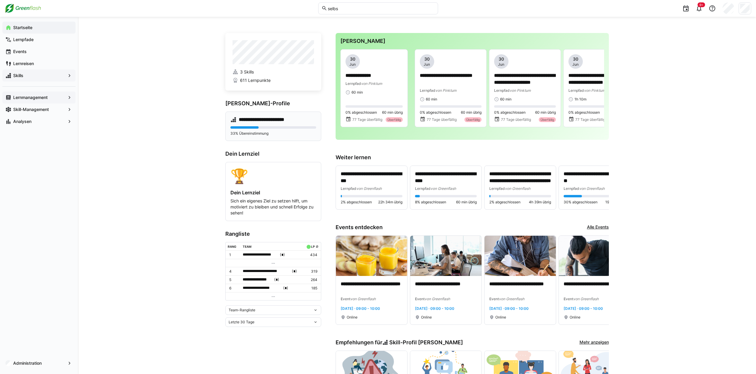
click at [254, 120] on h4 "**********" at bounding box center [267, 120] width 57 height 6
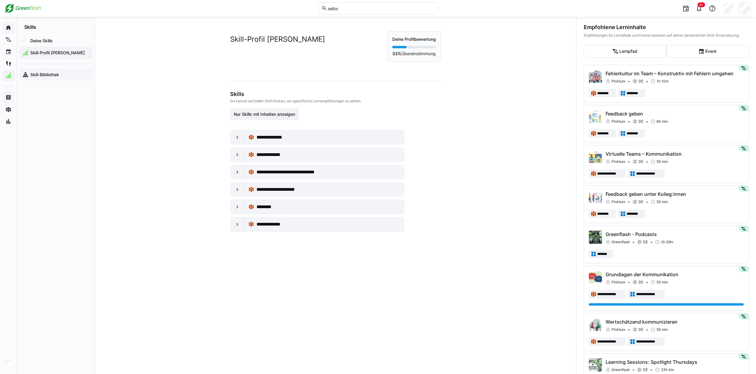
click at [49, 71] on div "Skill-Bibliothek" at bounding box center [55, 75] width 73 height 12
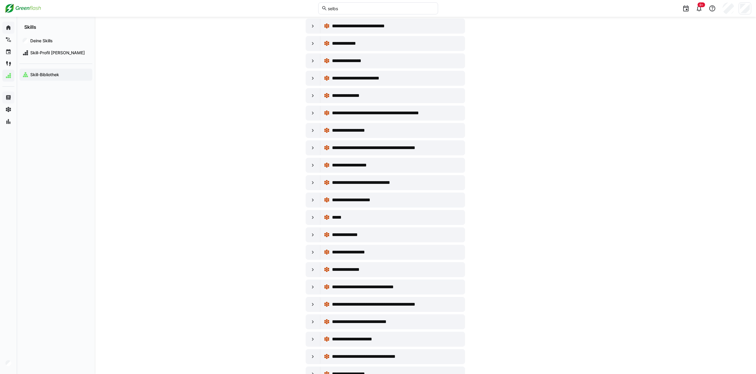
scroll to position [900, 0]
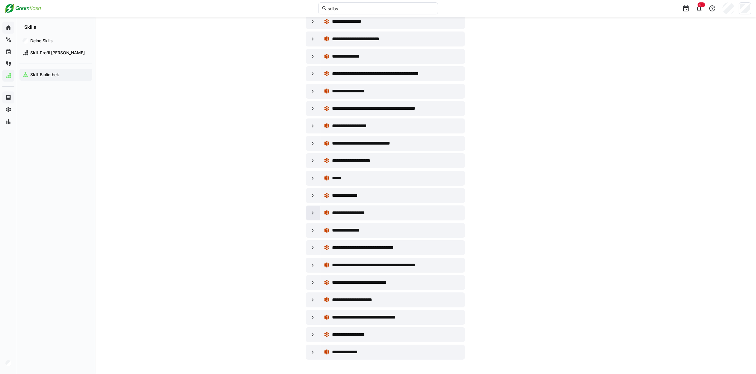
click at [310, 213] on eds-icon at bounding box center [313, 213] width 6 height 6
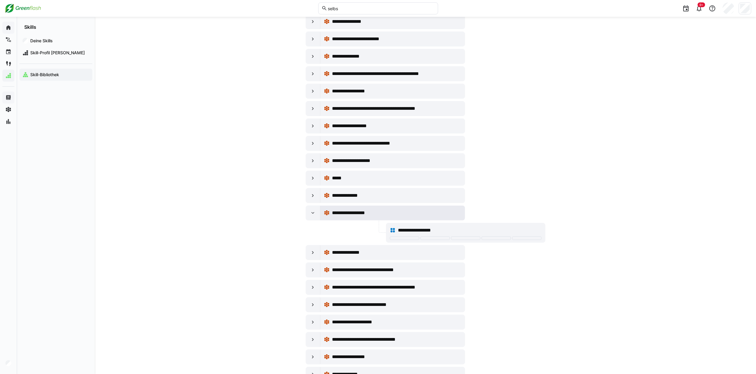
click at [393, 214] on div "**********" at bounding box center [396, 212] width 129 height 7
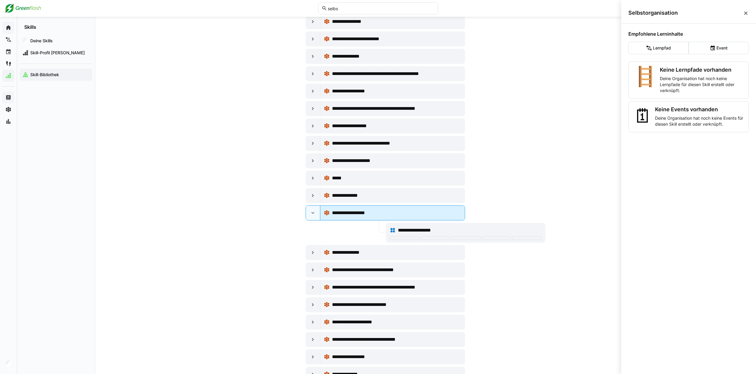
scroll to position [0, 0]
click at [683, 85] on p "Deine Organisation hat noch keine Lernpfade für diesen Skill erstellt oder verk…" at bounding box center [702, 85] width 84 height 18
click at [368, 213] on span "**********" at bounding box center [353, 212] width 43 height 7
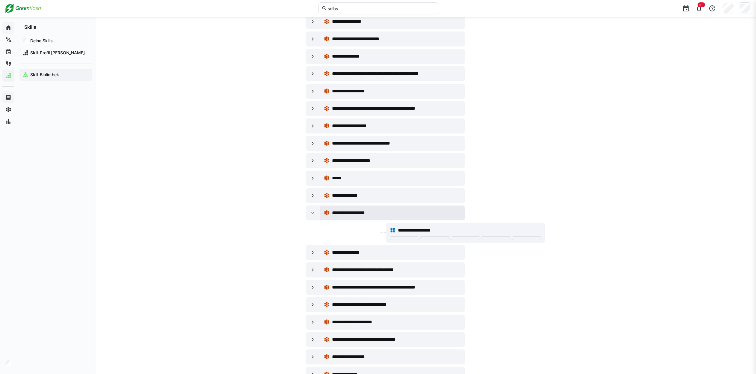
click at [368, 213] on span "**********" at bounding box center [353, 212] width 43 height 7
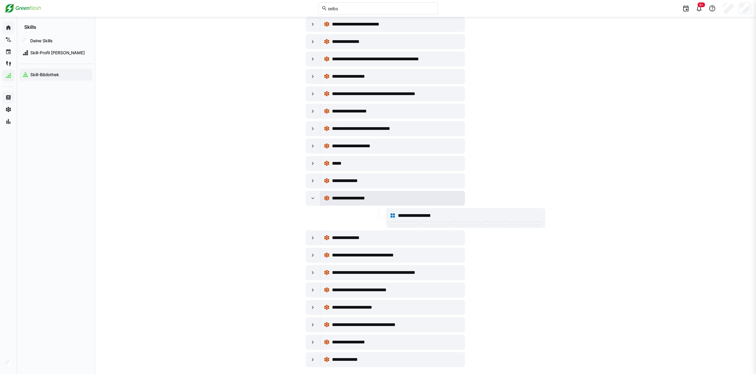
scroll to position [922, 0]
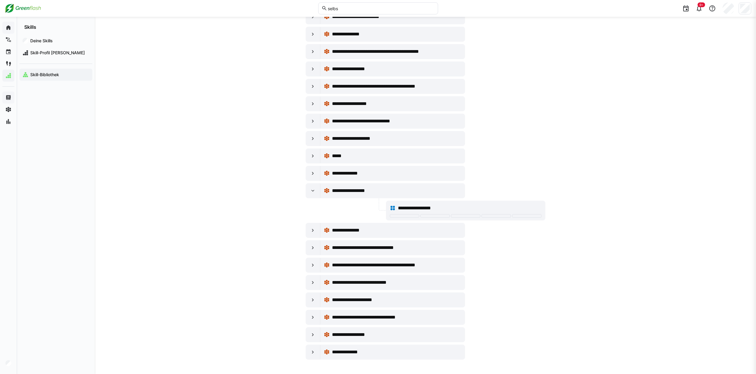
drag, startPoint x: 367, startPoint y: 192, endPoint x: 555, endPoint y: 133, distance: 196.2
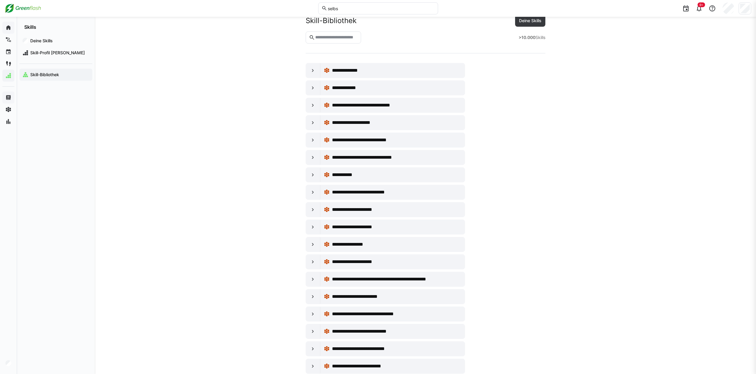
scroll to position [0, 0]
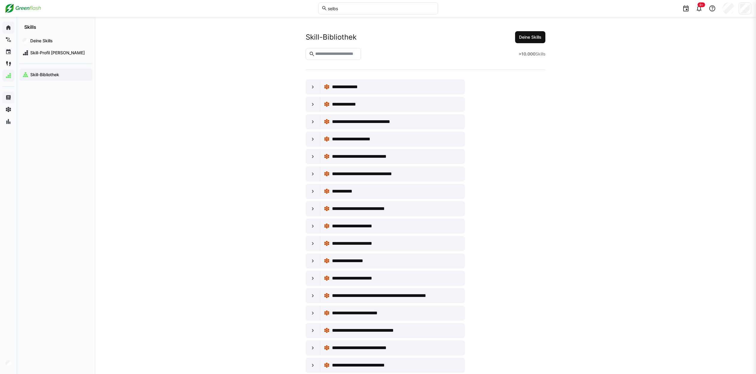
click at [524, 36] on span "Deine Skills" at bounding box center [530, 37] width 24 height 6
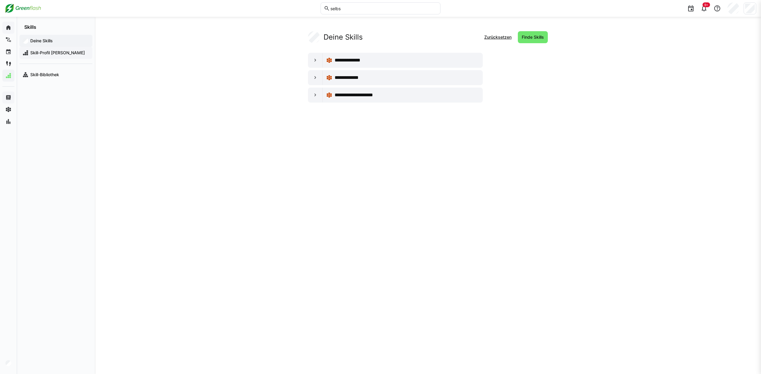
click at [62, 54] on span "Skill-Profil Andrea Urban" at bounding box center [59, 53] width 60 height 6
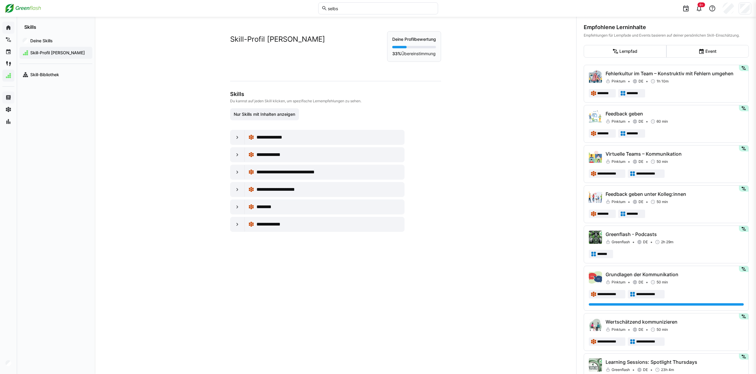
click at [123, 37] on div "**********" at bounding box center [336, 195] width 482 height 357
click at [0, 0] on app-navigation-label "Skill-Management" at bounding box center [0, 0] width 0 height 0
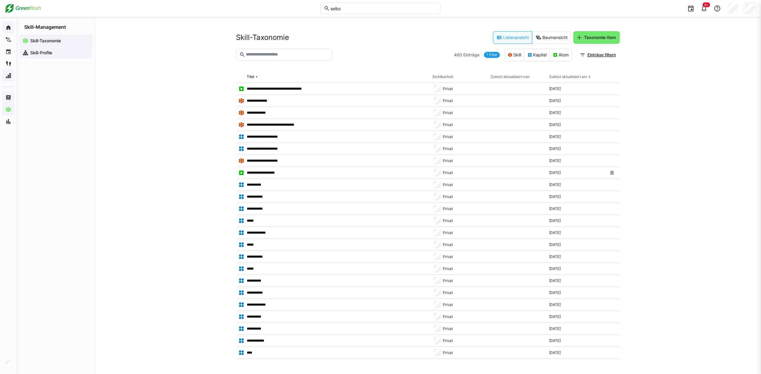
click at [0, 0] on app-navigation-label "Skill-Profile" at bounding box center [0, 0] width 0 height 0
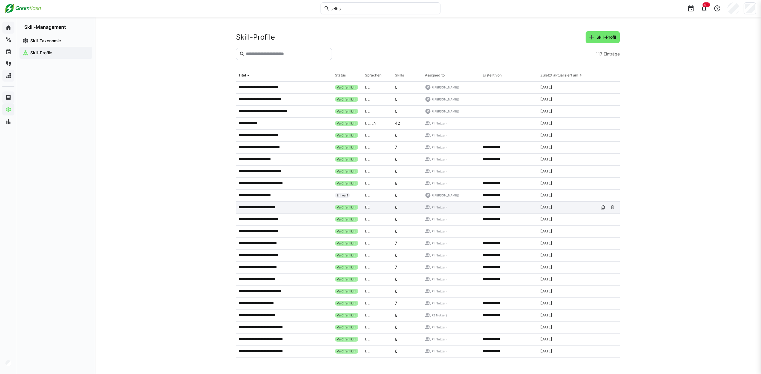
click at [260, 207] on p "**********" at bounding box center [259, 207] width 42 height 5
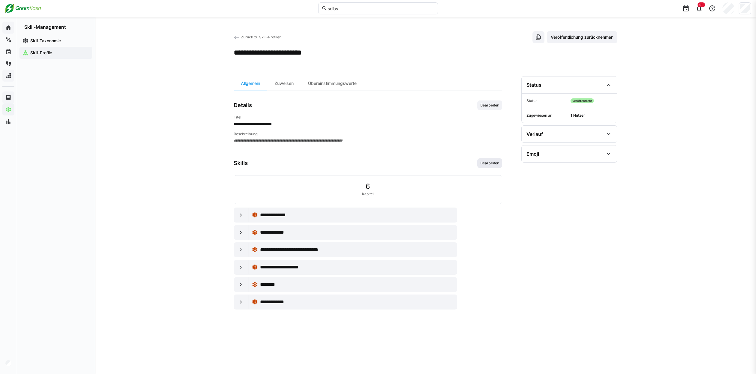
click at [492, 167] on span "Bearbeiten" at bounding box center [489, 163] width 25 height 10
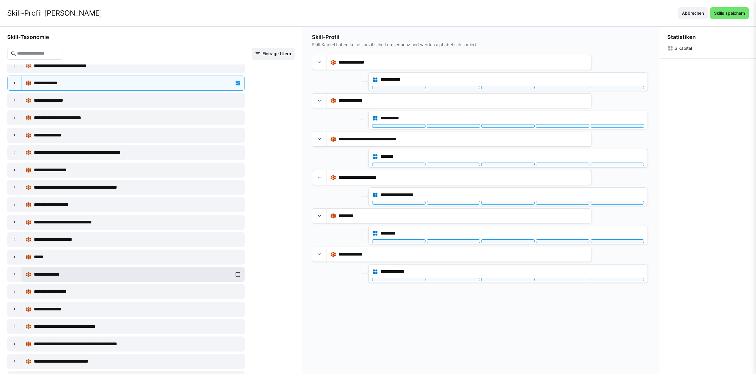
scroll to position [839, 0]
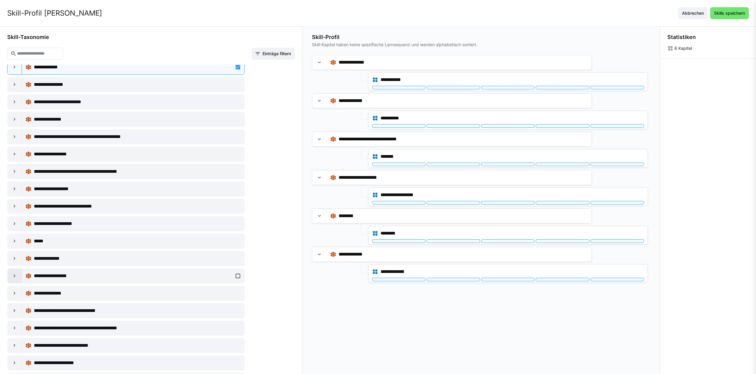
click at [12, 276] on eds-icon at bounding box center [15, 276] width 6 height 6
drag, startPoint x: 11, startPoint y: 276, endPoint x: 344, endPoint y: 302, distance: 334.0
click at [344, 302] on div "**********" at bounding box center [378, 200] width 756 height 347
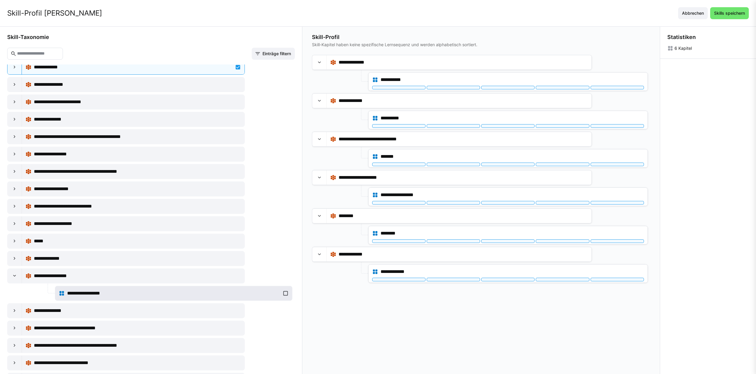
click at [282, 294] on div "**********" at bounding box center [174, 293] width 230 height 12
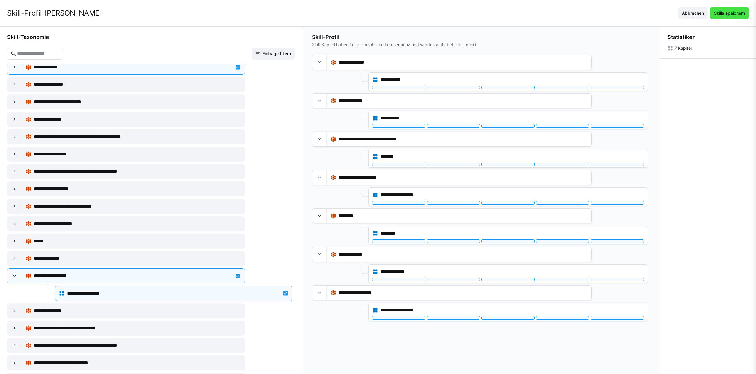
click at [728, 15] on span "Skills speichern" at bounding box center [729, 13] width 33 height 6
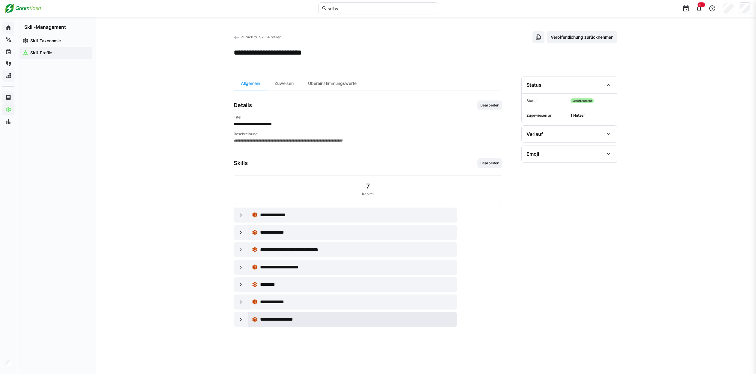
click at [283, 322] on span "**********" at bounding box center [281, 319] width 43 height 7
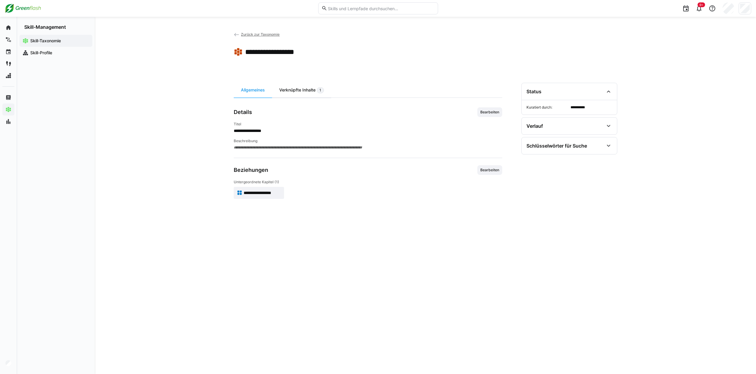
click at [292, 90] on div "Verknüpfte Inhalte 1" at bounding box center [301, 90] width 59 height 15
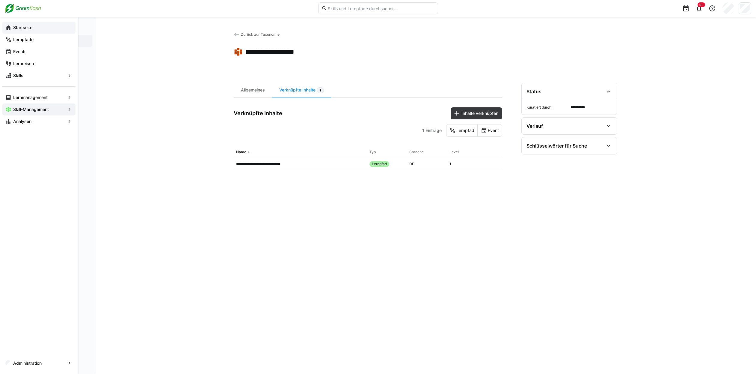
click at [11, 26] on eds-icon at bounding box center [8, 28] width 6 height 6
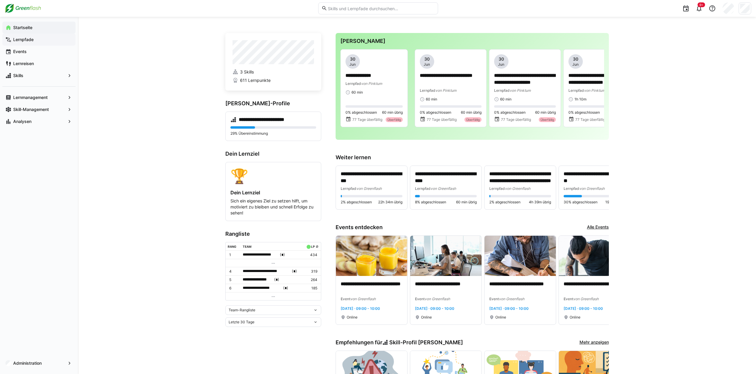
click at [0, 0] on app-navigation-label "Lernpfade" at bounding box center [0, 0] width 0 height 0
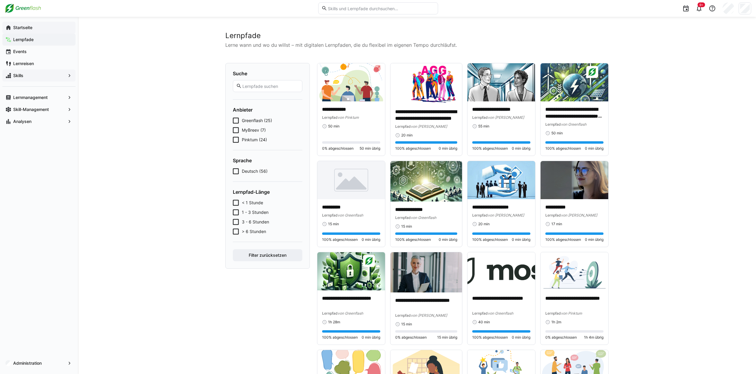
click at [28, 75] on span "Skills" at bounding box center [38, 76] width 53 height 6
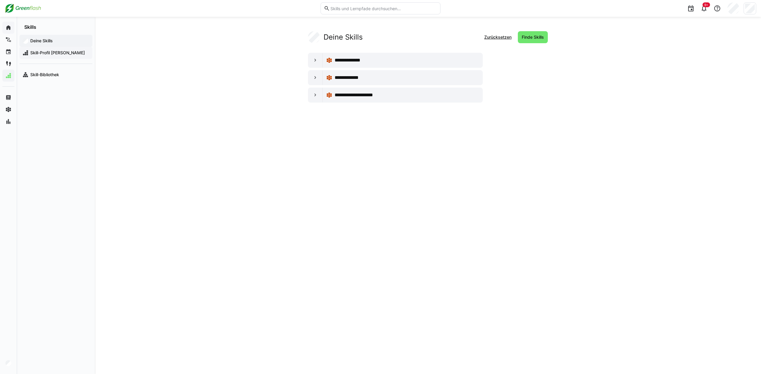
click at [39, 53] on span "Skill-Profil Andrea Urban" at bounding box center [59, 53] width 60 height 6
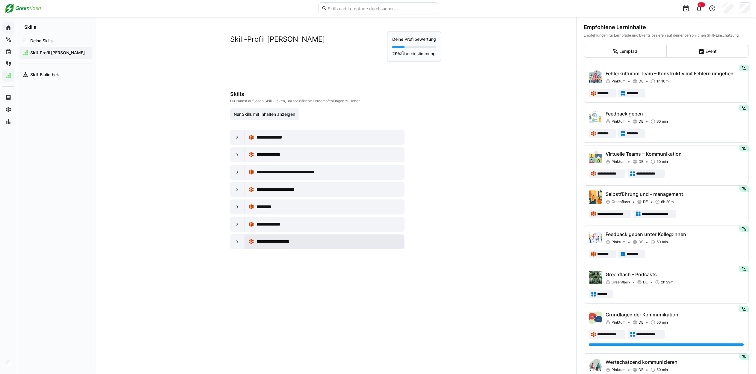
click at [257, 244] on span "**********" at bounding box center [278, 241] width 43 height 7
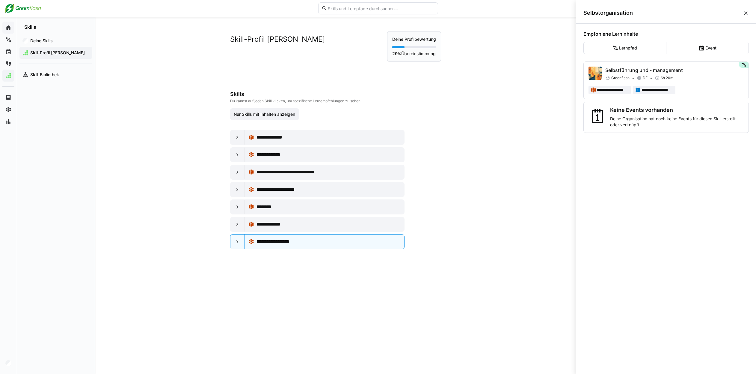
click at [489, 77] on div "**********" at bounding box center [336, 195] width 482 height 357
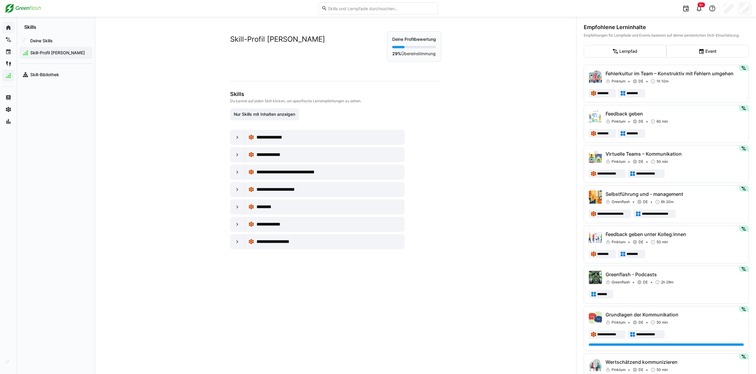
click at [503, 35] on div "**********" at bounding box center [336, 195] width 482 height 357
click at [30, 124] on span "Analysen" at bounding box center [38, 121] width 53 height 6
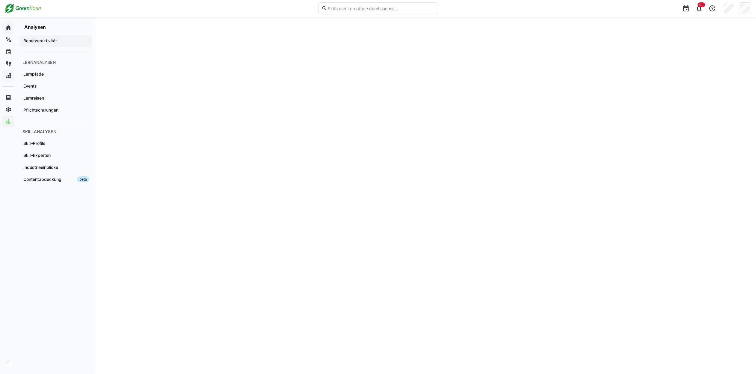
scroll to position [132, 0]
click at [0, 0] on app-navigation-label "Pflichtschulungen" at bounding box center [0, 0] width 0 height 0
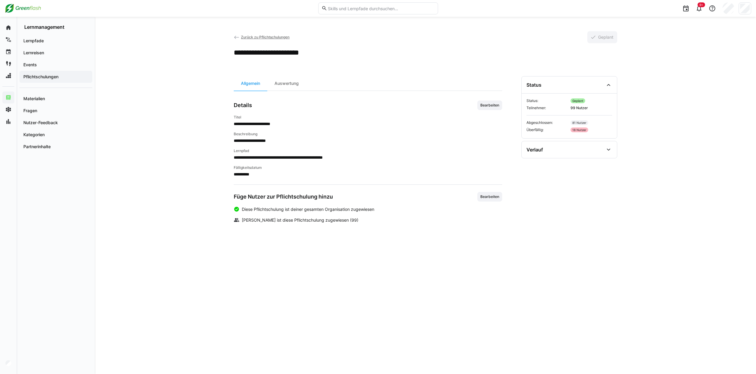
click at [579, 130] on div "18 Nutzer" at bounding box center [580, 129] width 18 height 5
click at [604, 147] on div "Verlauf" at bounding box center [565, 149] width 77 height 7
click at [292, 84] on div "Auswertung" at bounding box center [286, 83] width 39 height 14
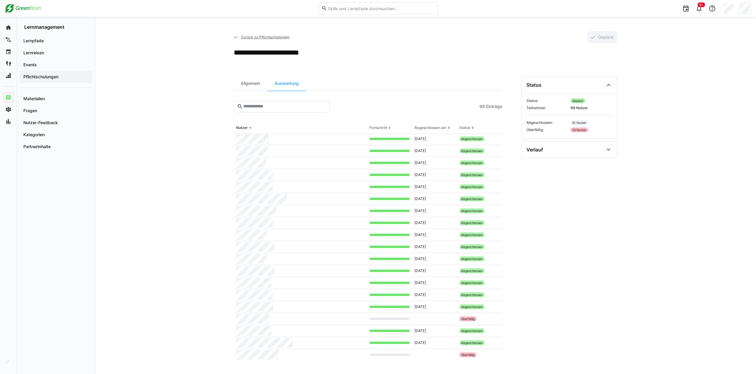
scroll to position [360, 0]
click at [260, 35] on span "Zurück zu Pflichtschulungen" at bounding box center [265, 37] width 49 height 4
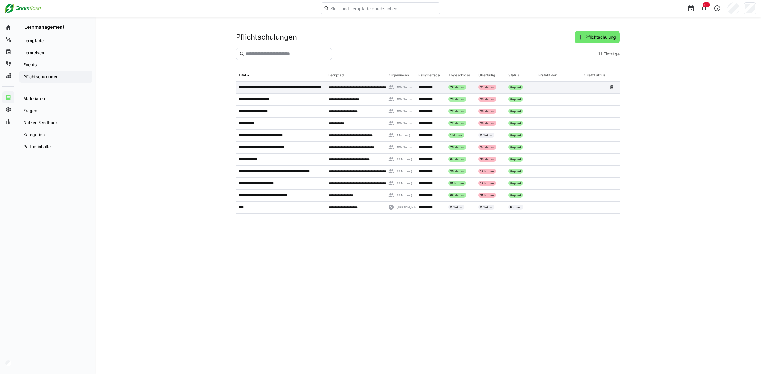
click at [491, 88] on div "22 Nutzer" at bounding box center [487, 87] width 18 height 5
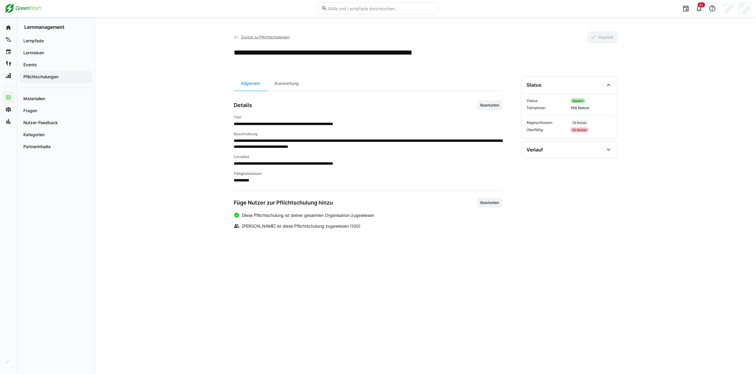
click at [579, 131] on div "22 Nutzer" at bounding box center [580, 129] width 18 height 5
click at [296, 86] on div "Auswertung" at bounding box center [286, 83] width 39 height 14
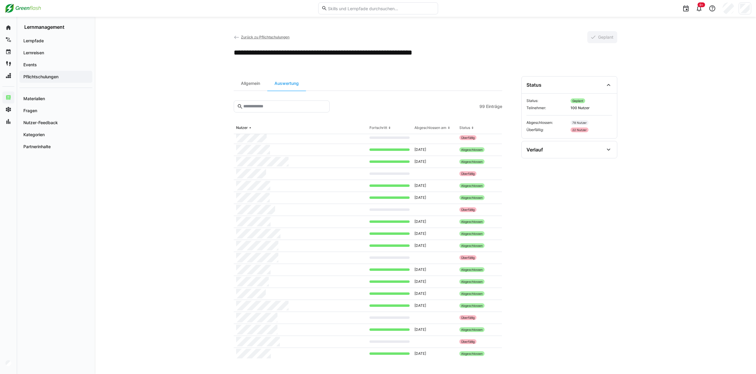
scroll to position [961, 0]
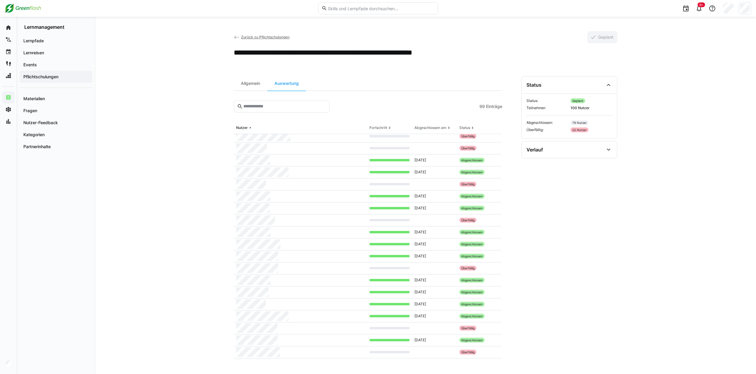
scroll to position [961, 0]
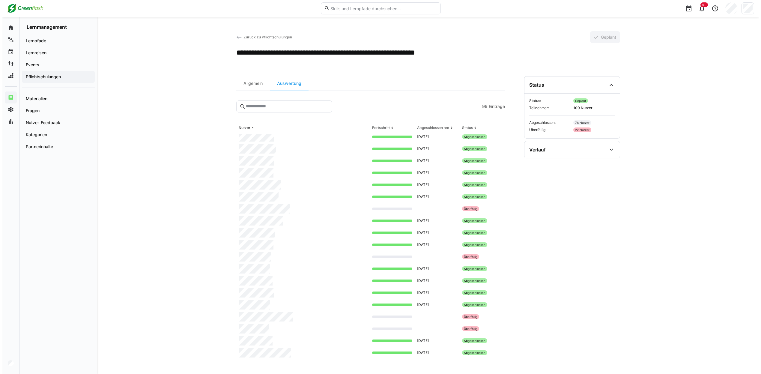
scroll to position [782, 0]
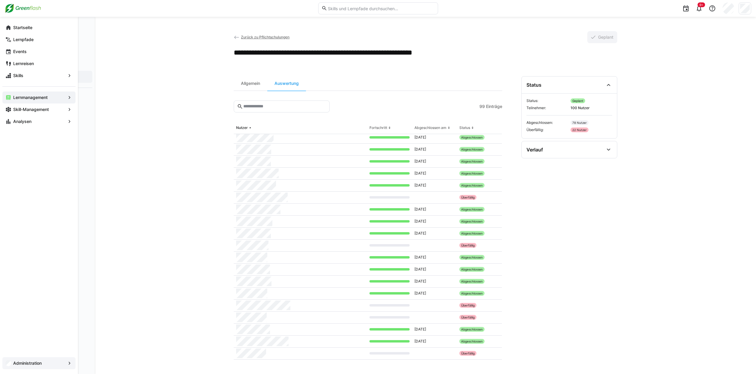
click at [0, 0] on app-navigation-label "Administration" at bounding box center [0, 0] width 0 height 0
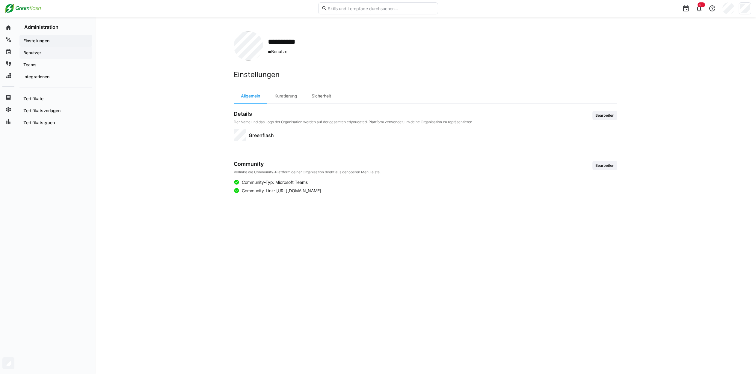
click at [0, 0] on app-navigation-label "Benutzer" at bounding box center [0, 0] width 0 height 0
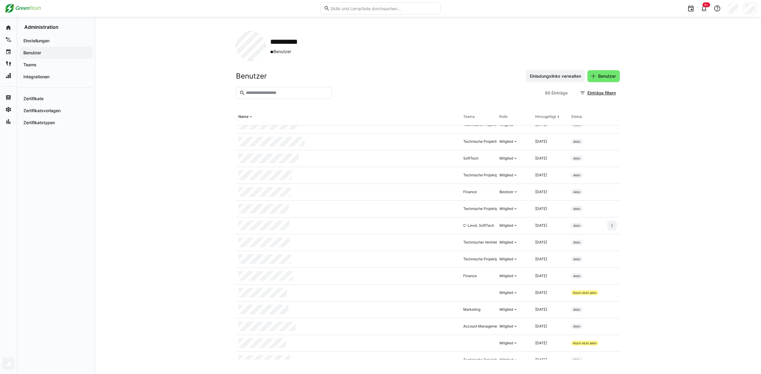
scroll to position [1204, 0]
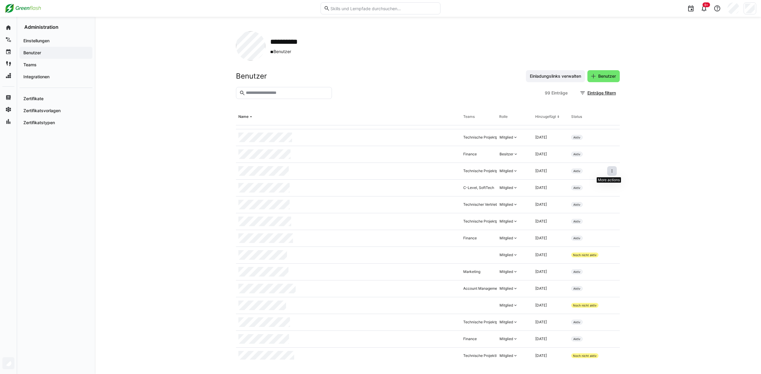
click at [609, 170] on eds-icon at bounding box center [611, 170] width 5 height 5
click at [578, 183] on div "Benutzer deaktivieren" at bounding box center [578, 185] width 62 height 5
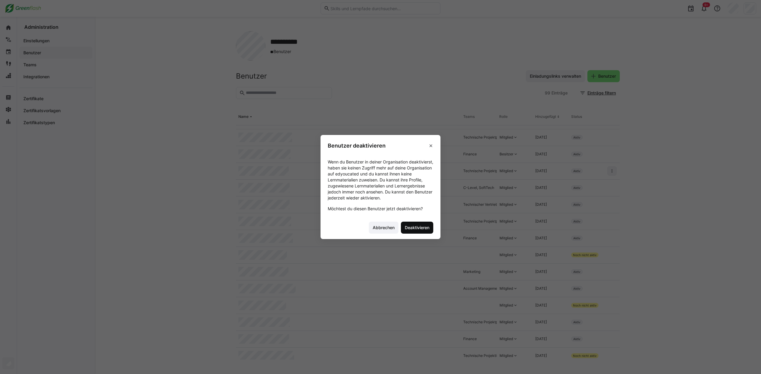
click at [415, 227] on span "Deaktivieren" at bounding box center [417, 227] width 26 height 6
click at [430, 148] on span at bounding box center [431, 146] width 10 height 10
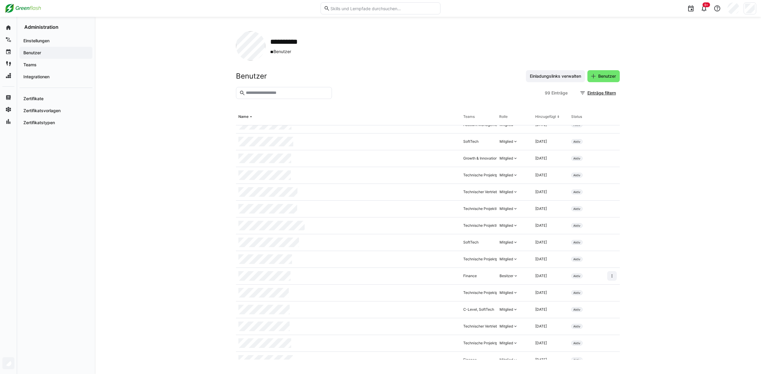
scroll to position [1085, 0]
click at [609, 291] on eds-icon at bounding box center [611, 290] width 5 height 5
click at [581, 316] on div "Benutzer aus Organisation entfernen" at bounding box center [578, 316] width 62 height 5
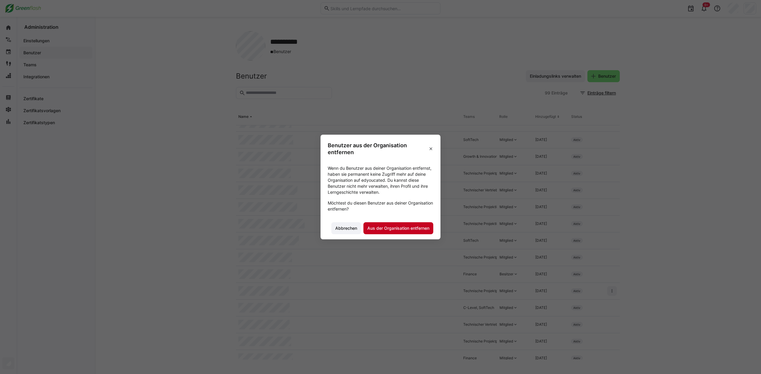
click at [406, 229] on span "Aus der Organisation entfernen" at bounding box center [398, 228] width 64 height 6
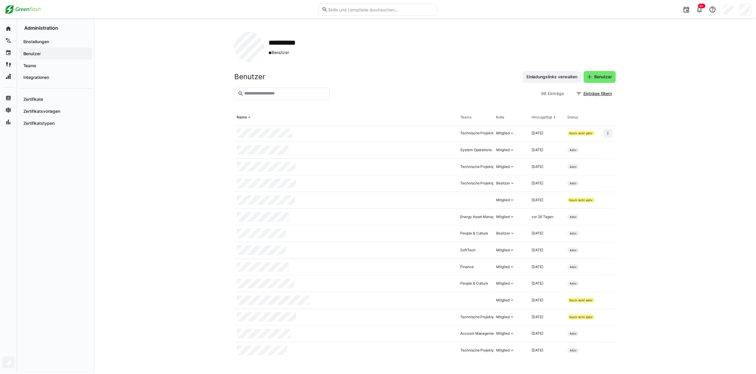
scroll to position [1411, 0]
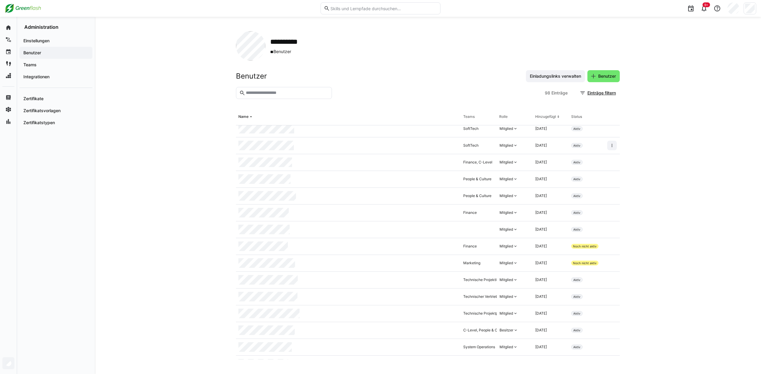
scroll to position [150, 0]
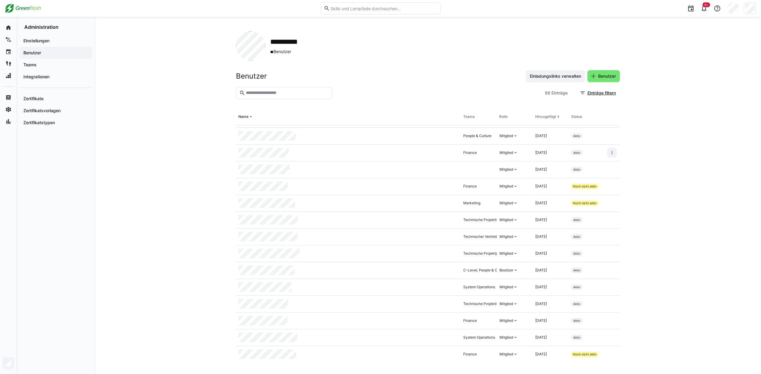
scroll to position [210, 0]
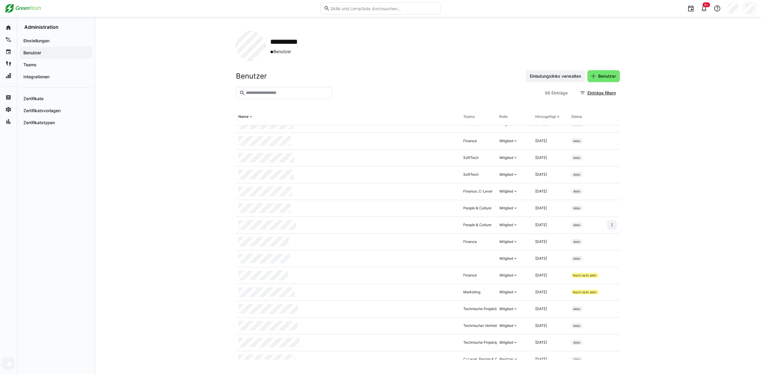
scroll to position [120, 0]
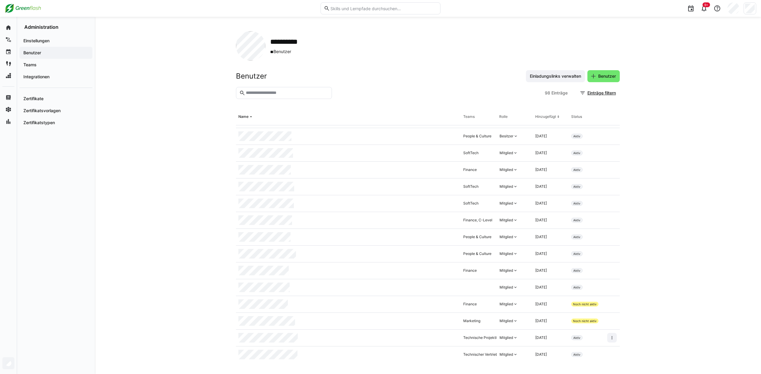
scroll to position [90, 0]
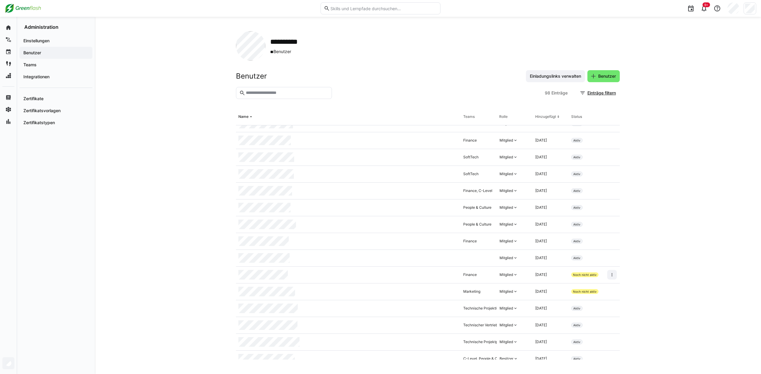
scroll to position [120, 0]
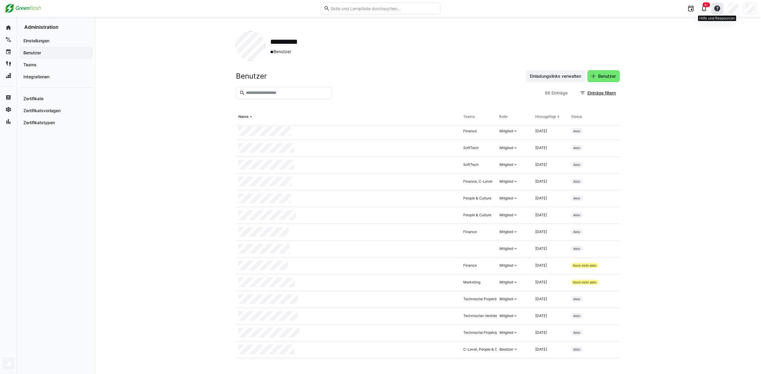
click at [716, 7] on eds-icon at bounding box center [716, 8] width 7 height 7
click at [694, 38] on span "Eine Frage stellen" at bounding box center [693, 37] width 60 height 13
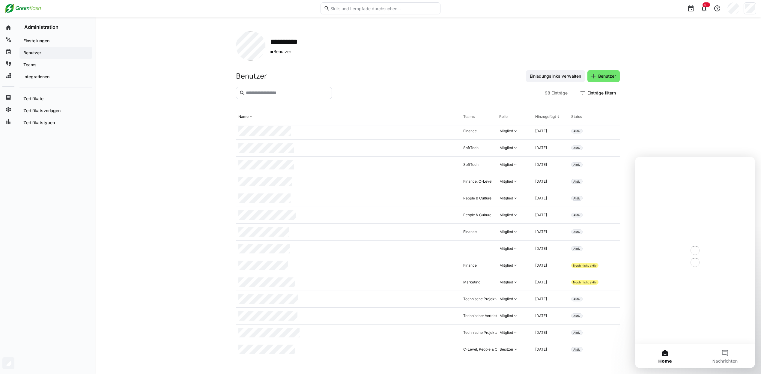
scroll to position [0, 0]
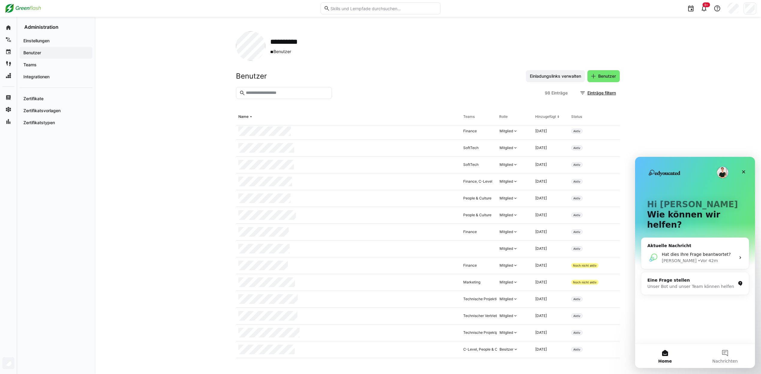
click at [678, 283] on div "Unser Bot und unser Team können helfen" at bounding box center [691, 286] width 88 height 6
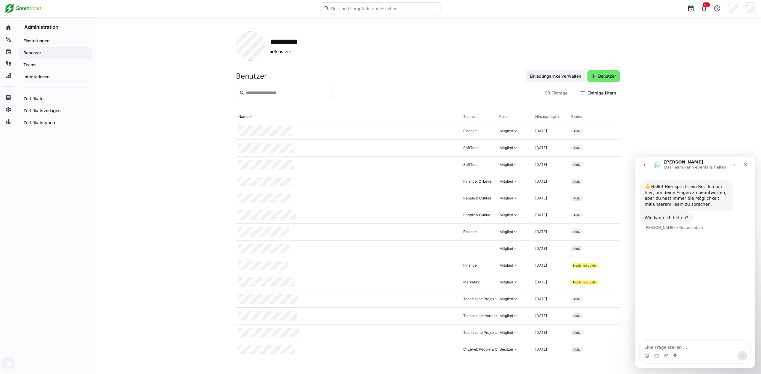
click at [671, 346] on textarea "Eine Frage stellen ..." at bounding box center [695, 345] width 110 height 10
type textarea "Ein Benutzer ist 2 mal angelegt, einmal mit einer falschen E-Mailadresse, aber …"
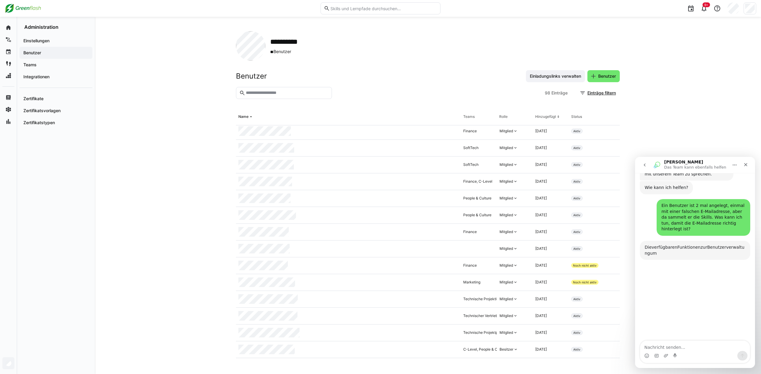
scroll to position [58, 0]
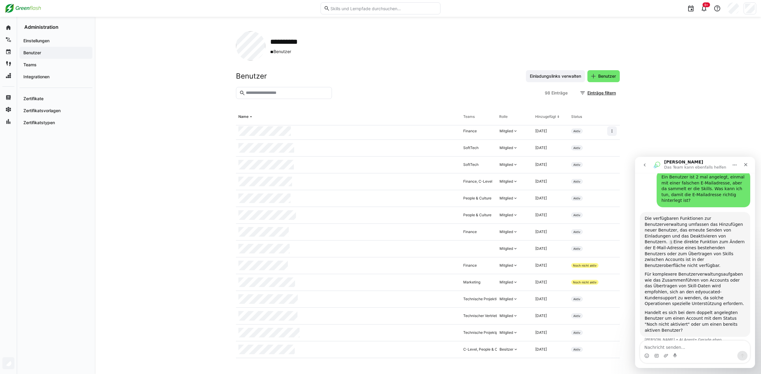
click at [667, 345] on textarea "Nachricht senden..." at bounding box center [695, 345] width 110 height 10
type textarea "Der eine Stus ist aktiv, der andere noch nicht aktiv"
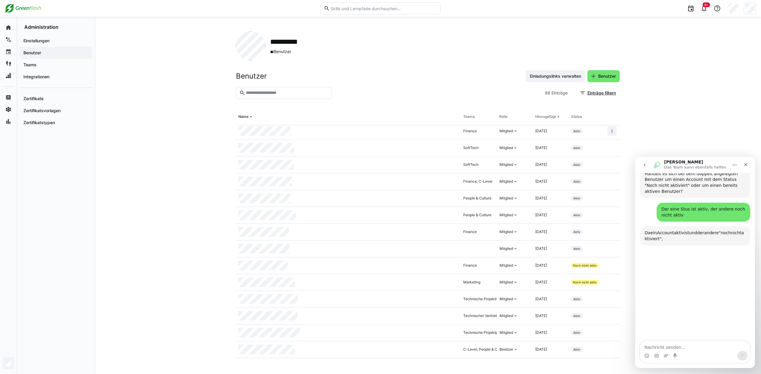
scroll to position [217, 0]
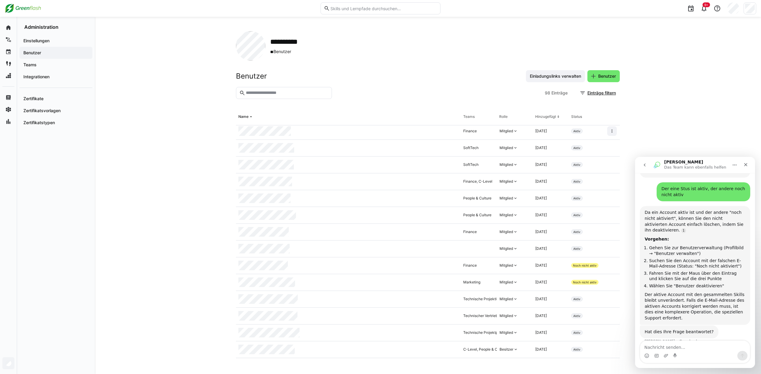
click at [675, 347] on textarea "Nachricht senden..." at bounding box center [695, 345] width 110 height 10
type textarea "Leide ist der Account mit den gesammelten Skills der aktive mit der falschen E-…"
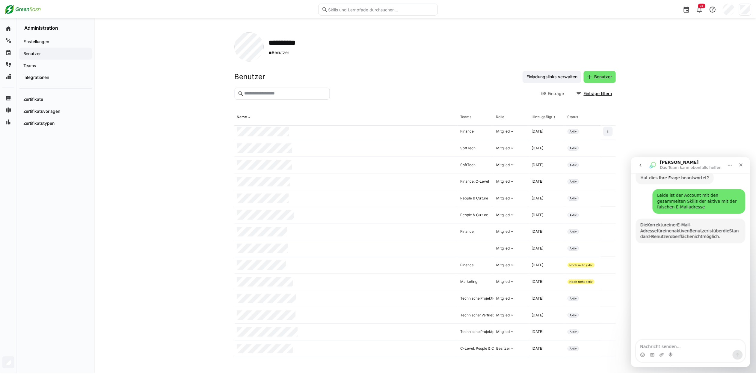
scroll to position [372, 0]
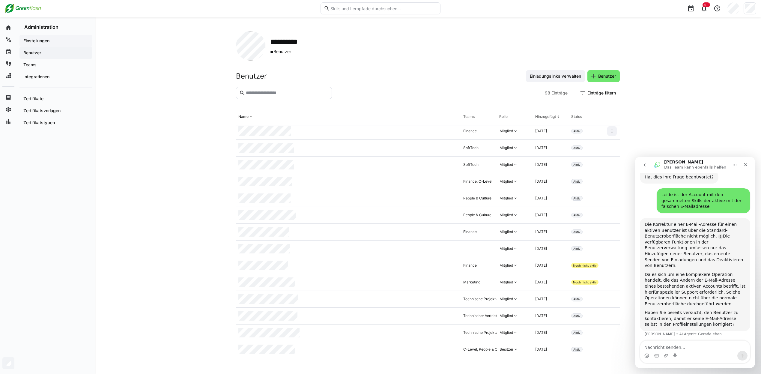
click at [0, 0] on app-navigation-label "Einstellungen" at bounding box center [0, 0] width 0 height 0
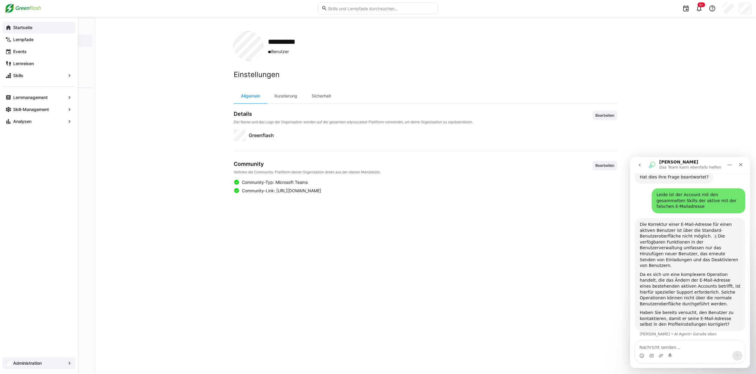
click at [9, 26] on eds-icon at bounding box center [8, 28] width 6 height 6
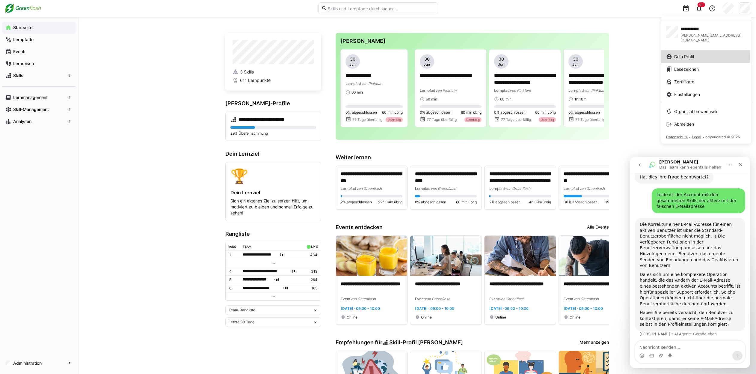
click at [693, 54] on span "Dein Profil" at bounding box center [684, 57] width 20 height 6
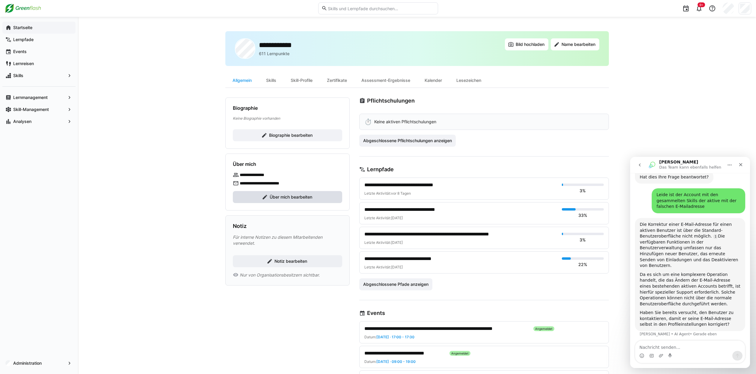
click at [282, 197] on span "Über mich bearbeiten" at bounding box center [291, 197] width 44 height 6
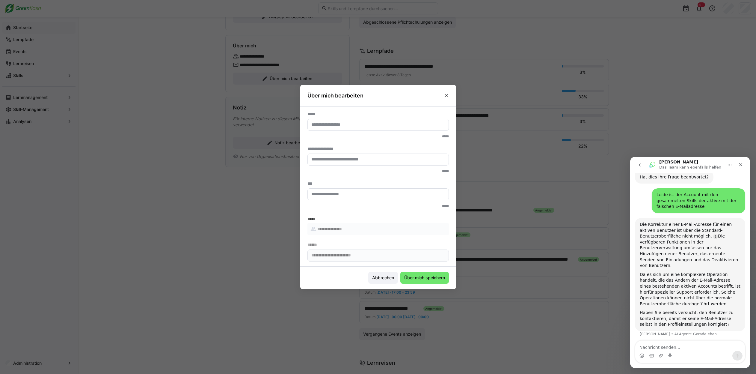
scroll to position [150, 0]
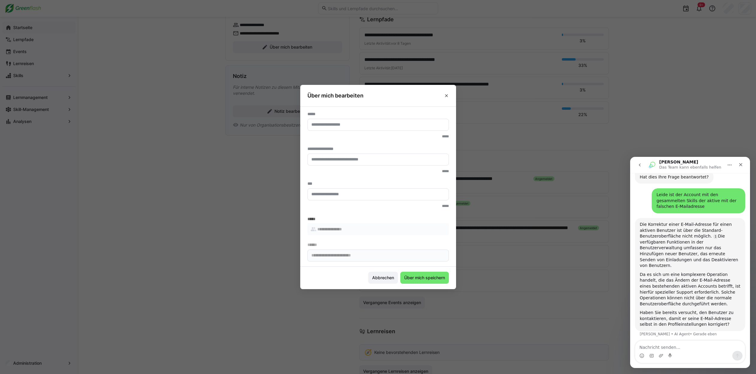
click at [370, 224] on eds-option "**********" at bounding box center [377, 229] width 141 height 12
drag, startPoint x: 371, startPoint y: 181, endPoint x: 371, endPoint y: 152, distance: 29.1
click at [371, 179] on form "**********" at bounding box center [377, 186] width 141 height 150
drag, startPoint x: 372, startPoint y: 145, endPoint x: 370, endPoint y: 119, distance: 26.4
click at [372, 143] on form "**********" at bounding box center [377, 186] width 141 height 150
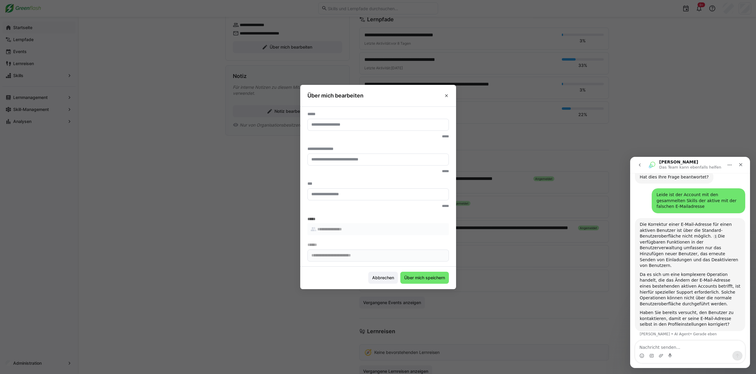
click at [366, 109] on section "**********" at bounding box center [378, 186] width 156 height 160
click at [369, 97] on header "Über mich bearbeiten" at bounding box center [378, 95] width 156 height 21
click at [385, 276] on span "Abbrechen" at bounding box center [383, 278] width 24 height 6
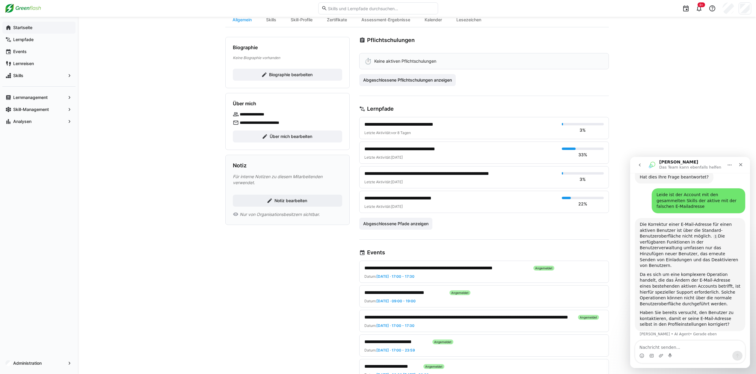
scroll to position [0, 0]
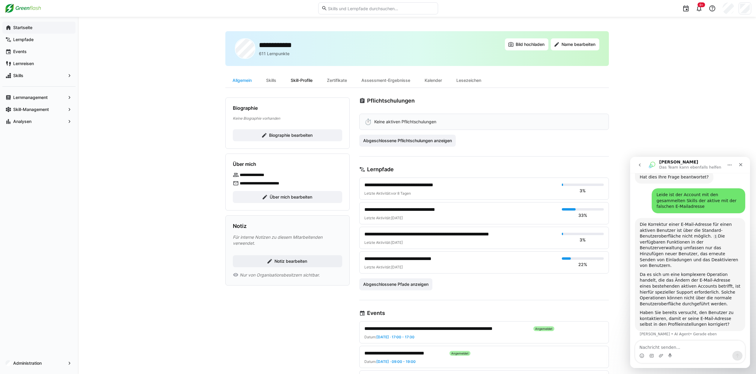
click at [300, 81] on div "Skill-Profile" at bounding box center [302, 80] width 36 height 14
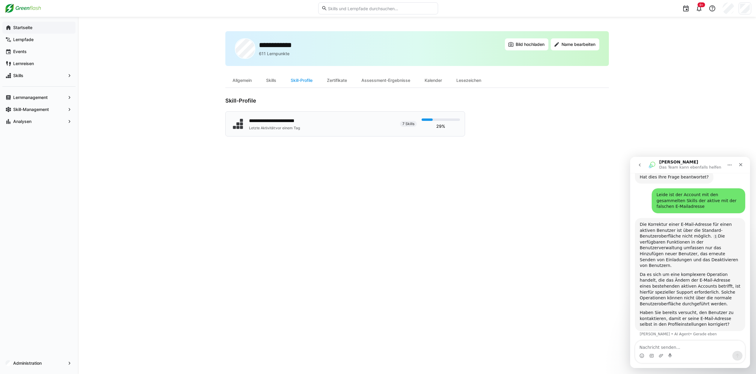
click at [323, 125] on div "**********" at bounding box center [312, 123] width 165 height 15
click at [653, 346] on textarea "Nachricht senden..." at bounding box center [690, 345] width 110 height 10
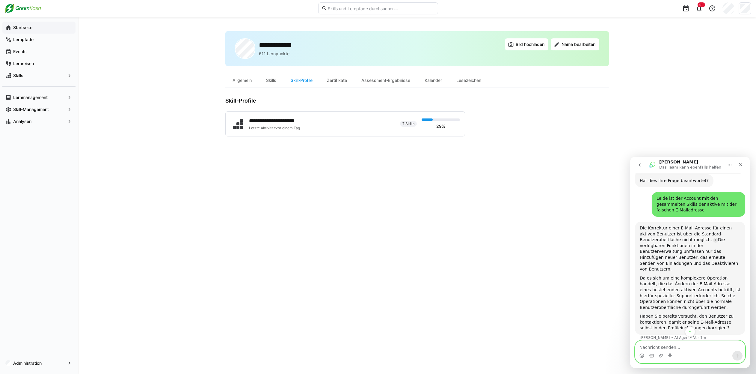
scroll to position [372, 0]
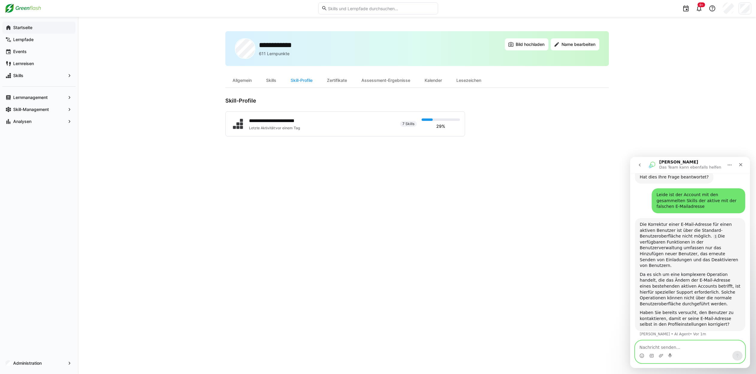
click at [664, 345] on textarea "Nachricht senden..." at bounding box center [690, 345] width 110 height 10
type textarea "Wie nehme ich direkt KOntakt zum Kundencenter aus?"
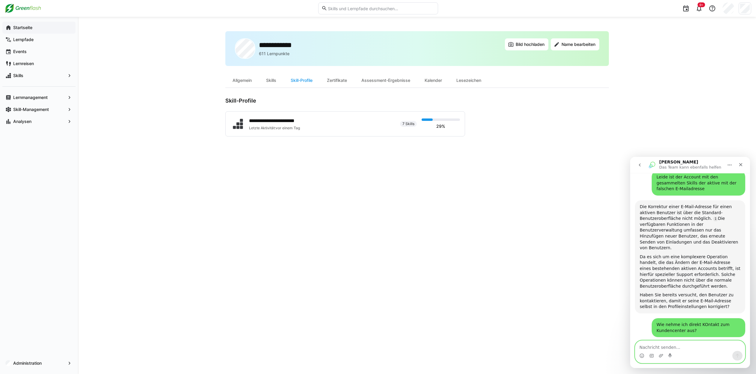
scroll to position [411, 0]
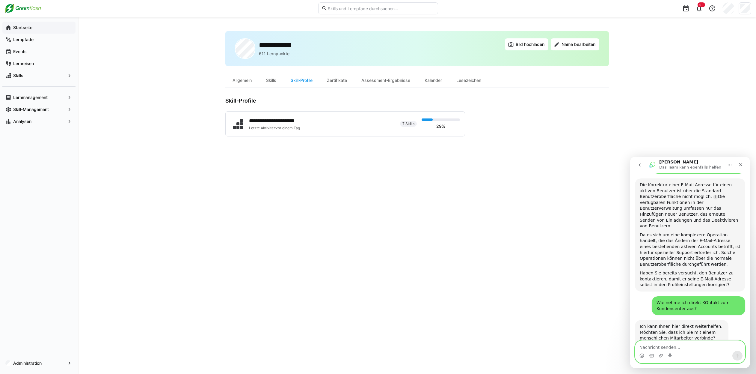
click at [668, 346] on textarea "Nachricht senden..." at bounding box center [690, 345] width 110 height 10
type textarea "Gerne mit einem menschlichen Mitarbeiter verbinden"
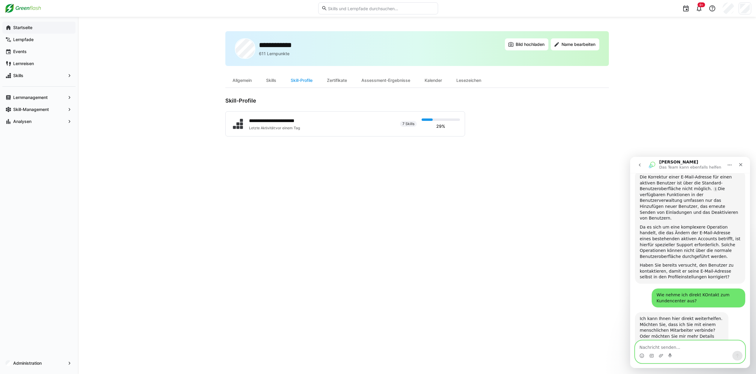
scroll to position [471, 0]
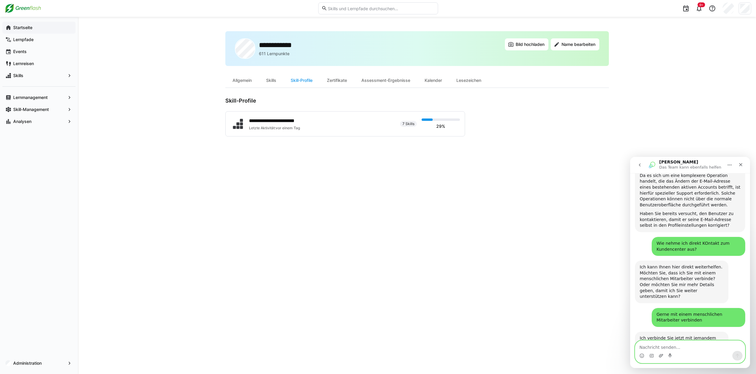
click at [661, 356] on icon "Anhang hochladen" at bounding box center [661, 355] width 5 height 5
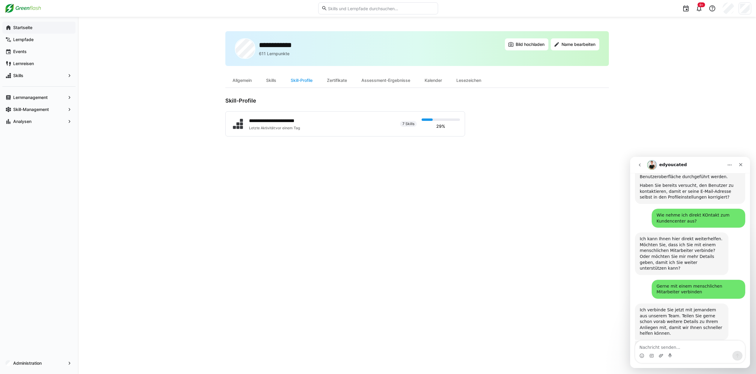
scroll to position [524, 0]
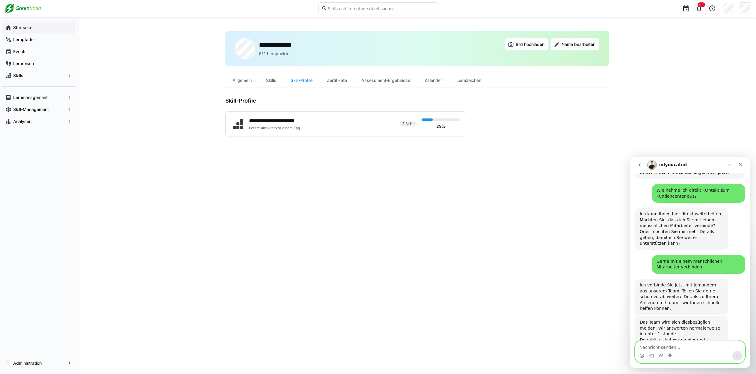
click at [659, 347] on textarea "Nachricht senden..." at bounding box center [690, 345] width 110 height 10
click at [652, 347] on textarea "Nachricht senden..." at bounding box center [690, 345] width 110 height 10
type textarea "C"
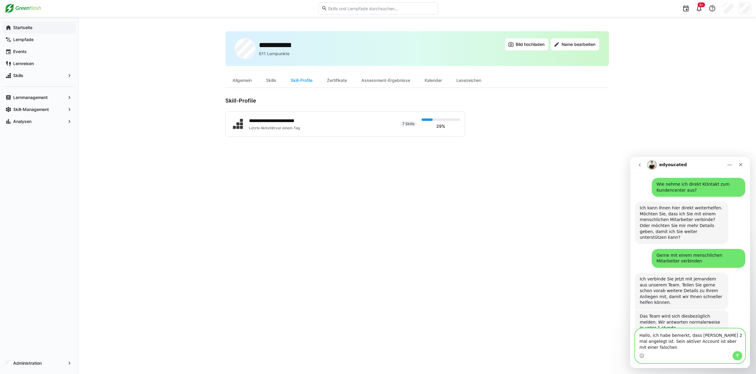
scroll to position [536, 0]
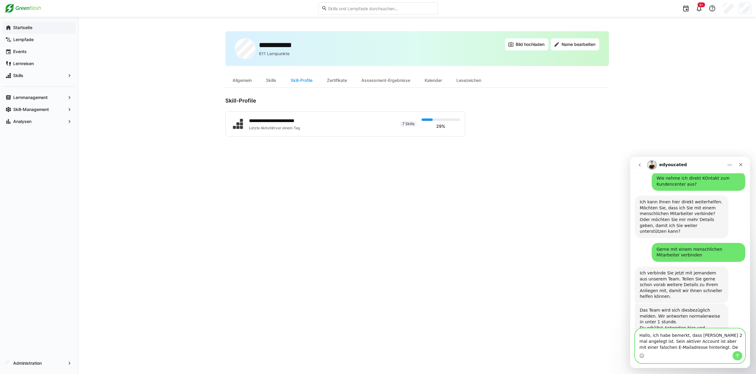
click at [702, 341] on textarea "Hallo, ich habe bemerkt, dass Chris Zoller 2 mal angelegt ist. Sein aktiver Acc…" at bounding box center [690, 339] width 110 height 22
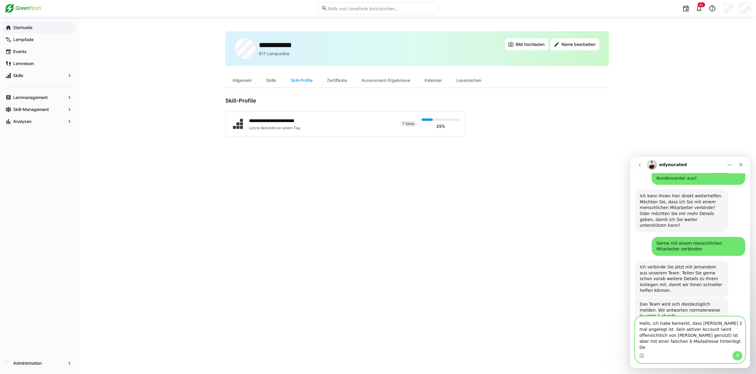
click at [689, 347] on textarea "Hallo, ich habe bemerkt, dass Chris Zoller 2 mal angelegt ist. Sein aktiver Acc…" at bounding box center [690, 333] width 110 height 34
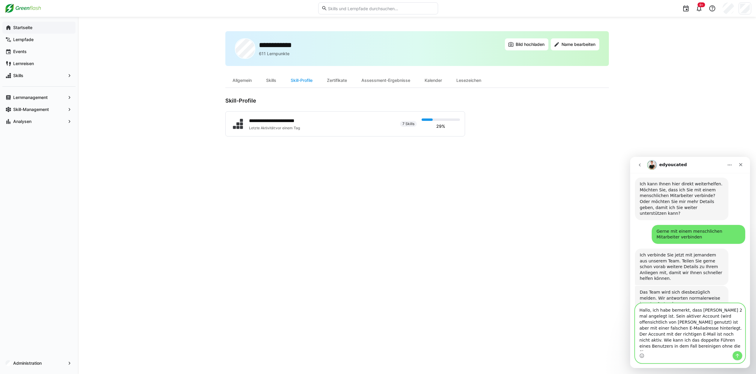
scroll to position [560, 0]
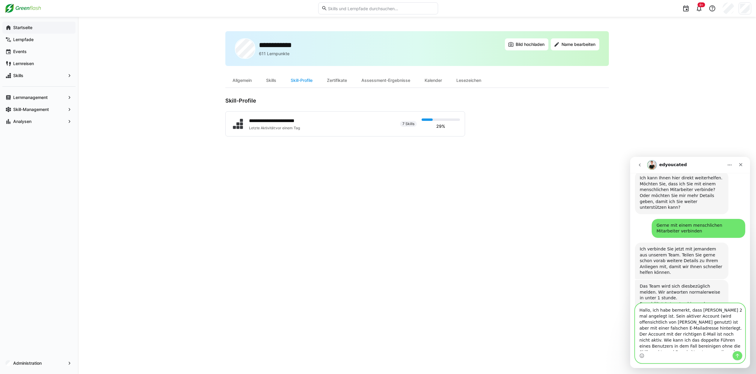
click at [677, 347] on textarea "Hallo, ich habe bemerkt, dass Chris Zoller 2 mal angelegt ist. Sein aktiver Acc…" at bounding box center [690, 326] width 110 height 47
click at [726, 346] on textarea "Hallo, ich habe bemerkt, dass Chris Zoller 2 mal angelegt ist. Sein aktiver Acc…" at bounding box center [690, 326] width 110 height 47
click at [678, 346] on textarea "Hallo, ich habe bemerkt, dass Chris Zoller 2 mal angelegt ist. Sein aktiver Acc…" at bounding box center [690, 326] width 110 height 47
type textarea "Hallo, ich habe bemerkt, dass Chris Zoller 2 mal angelegt ist. Sein aktiver Acc…"
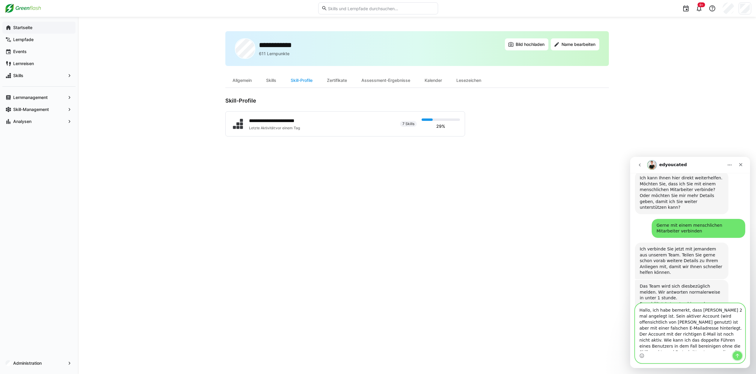
click at [733, 355] on button "Sende eine Nachricht…" at bounding box center [737, 356] width 10 height 10
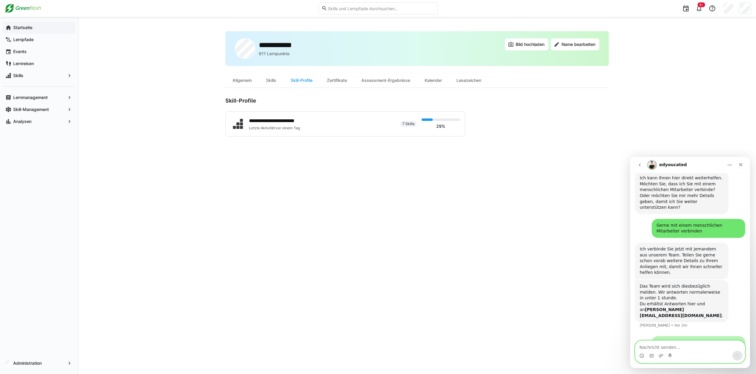
scroll to position [589, 0]
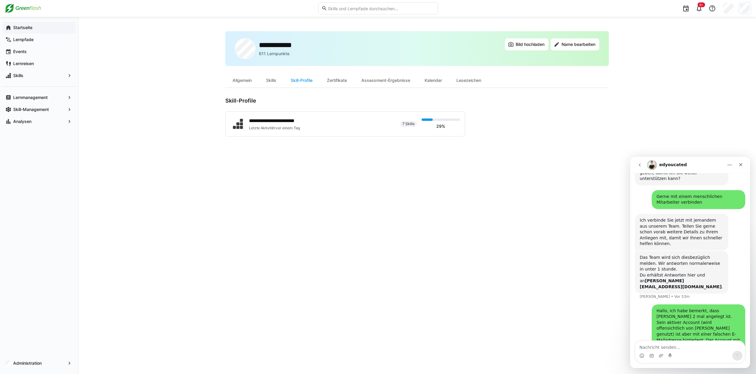
drag, startPoint x: 428, startPoint y: 204, endPoint x: 603, endPoint y: 97, distance: 205.4
click at [428, 204] on div "**********" at bounding box center [417, 195] width 384 height 328
click at [740, 165] on icon "Schließen" at bounding box center [740, 164] width 3 height 3
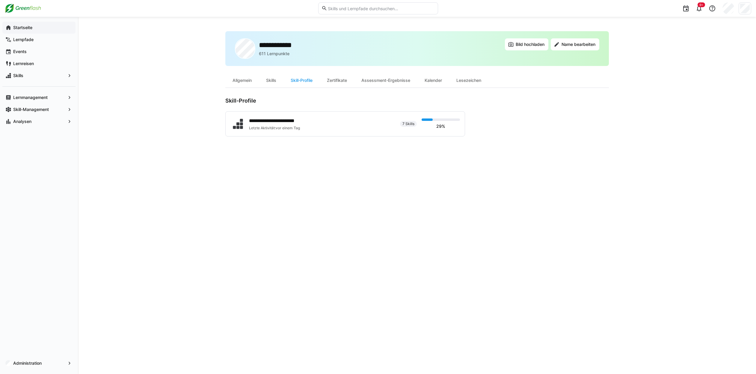
click at [450, 204] on div "**********" at bounding box center [417, 195] width 384 height 328
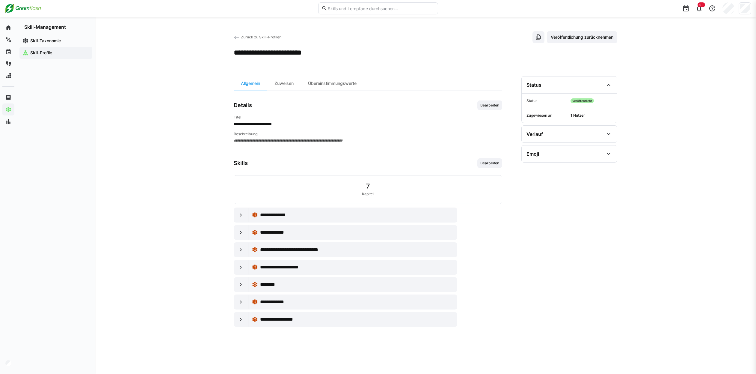
scroll to position [78, 0]
